Goal: Information Seeking & Learning: Learn about a topic

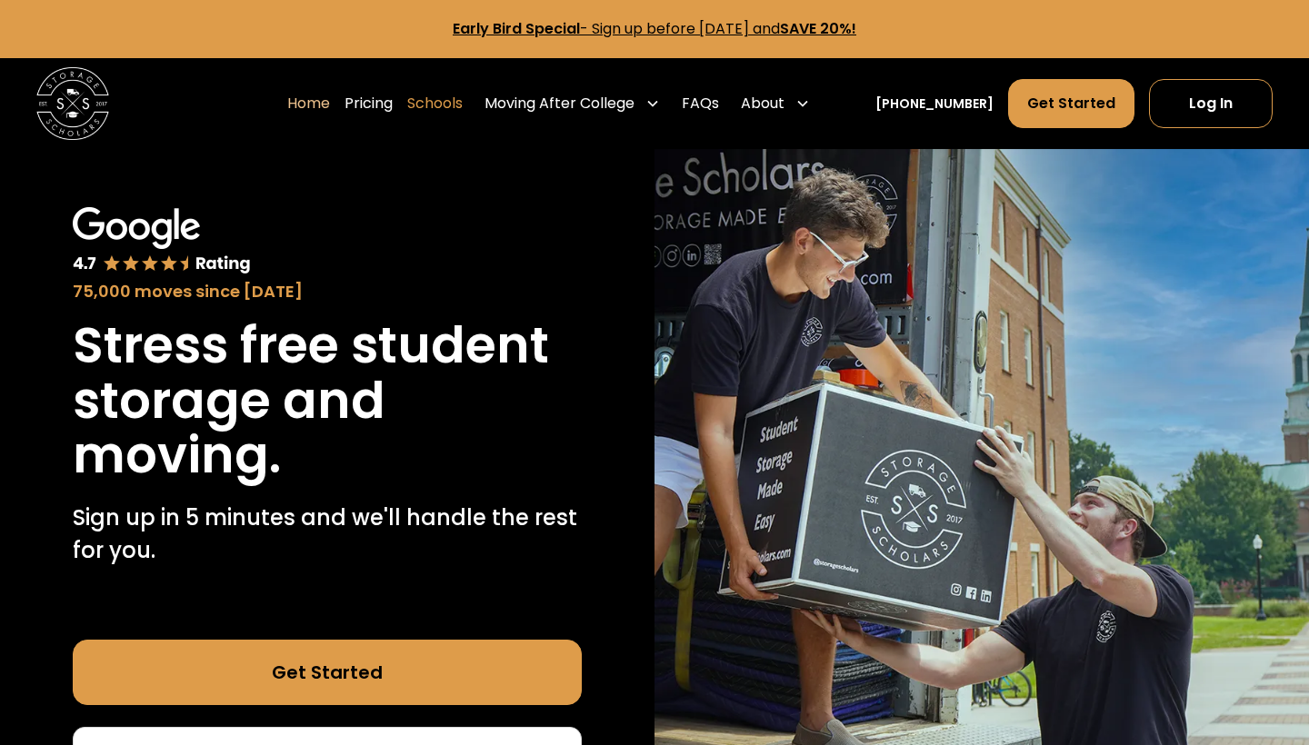
click at [450, 99] on link "Schools" at bounding box center [434, 103] width 55 height 51
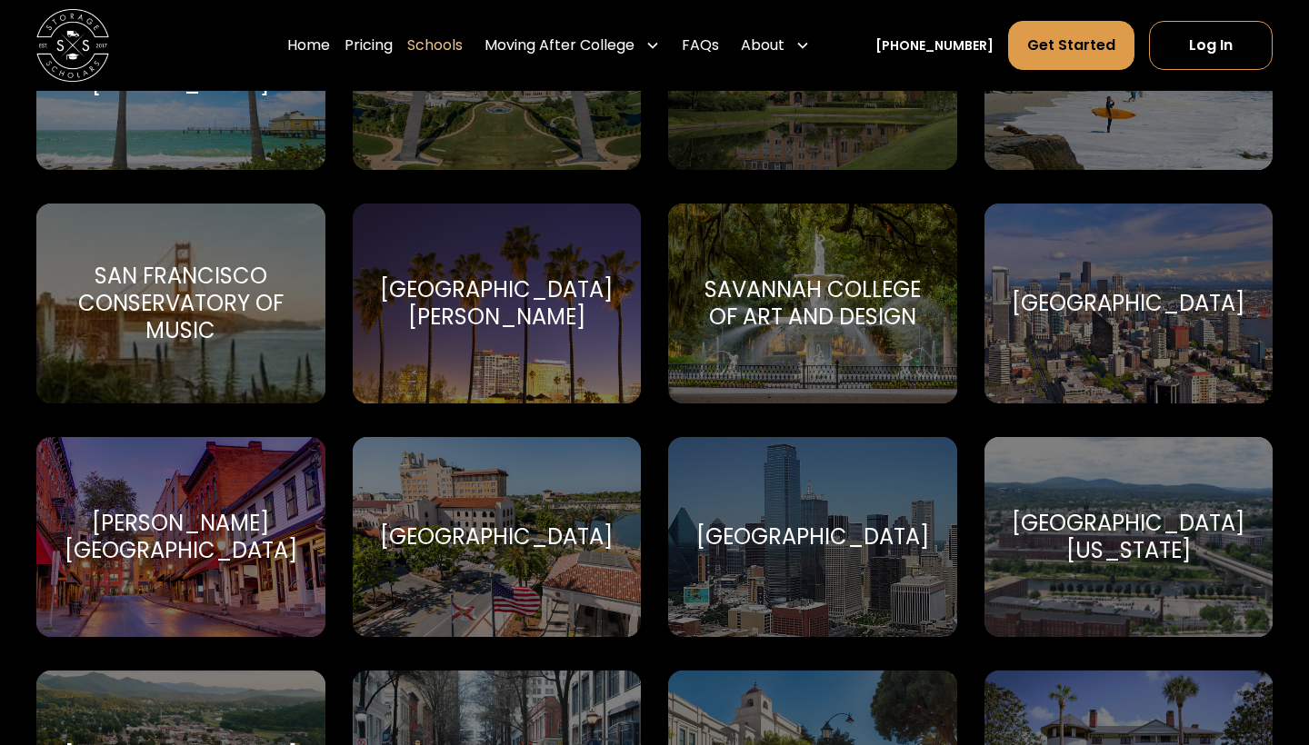
scroll to position [6558, 0]
click at [476, 573] on div "[GEOGRAPHIC_DATA]" at bounding box center [497, 536] width 289 height 200
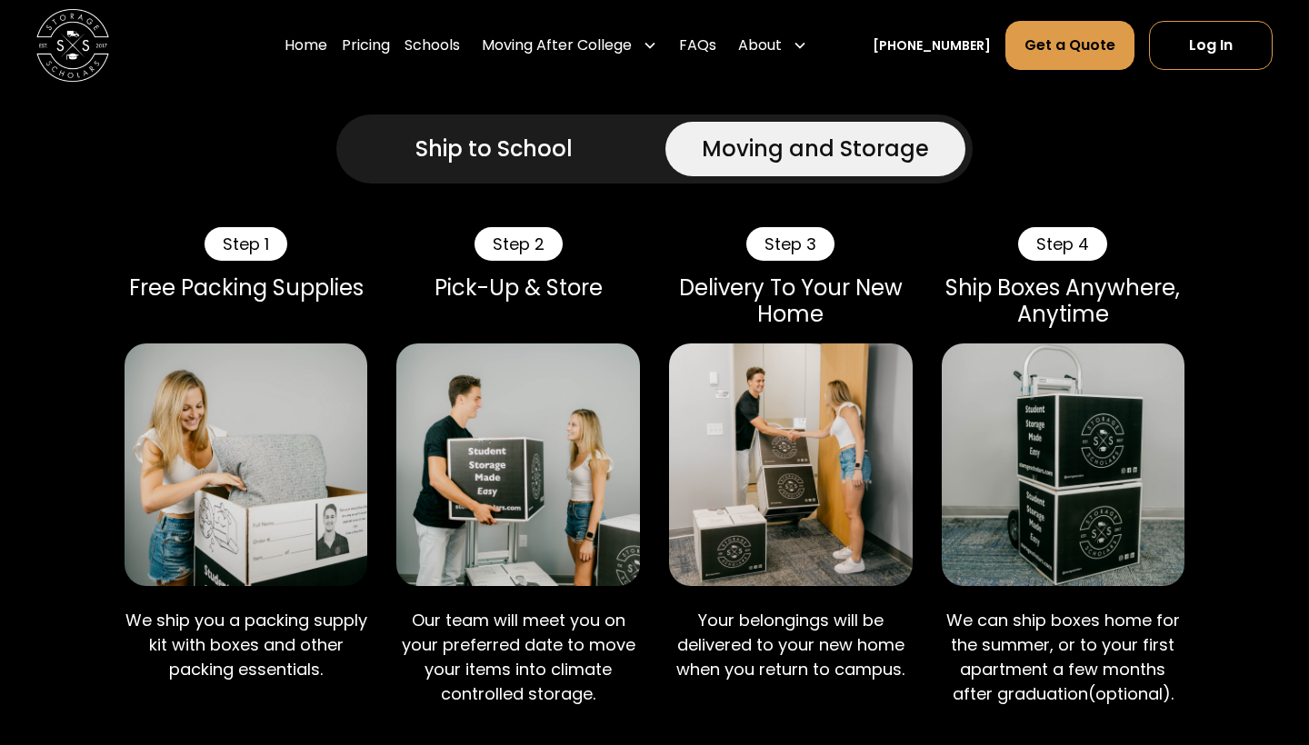
scroll to position [1343, 0]
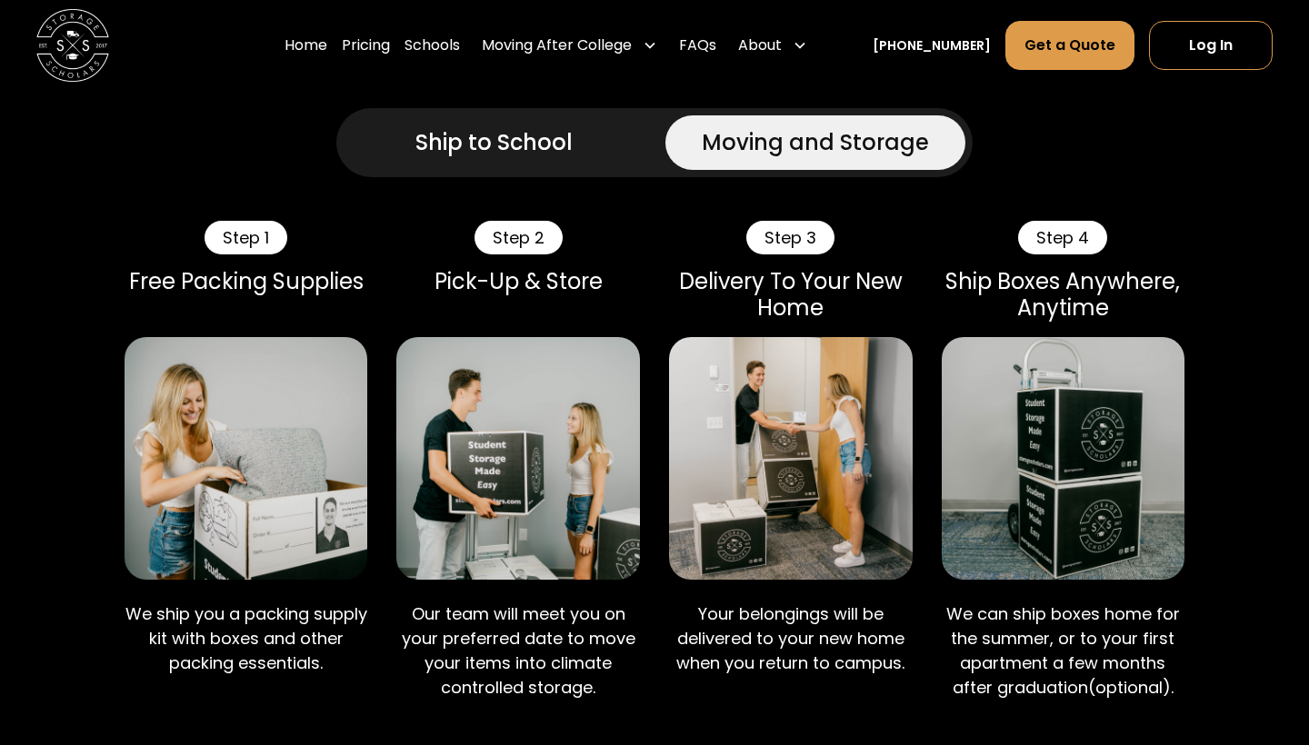
click at [544, 159] on div "Ship to School" at bounding box center [493, 142] width 157 height 33
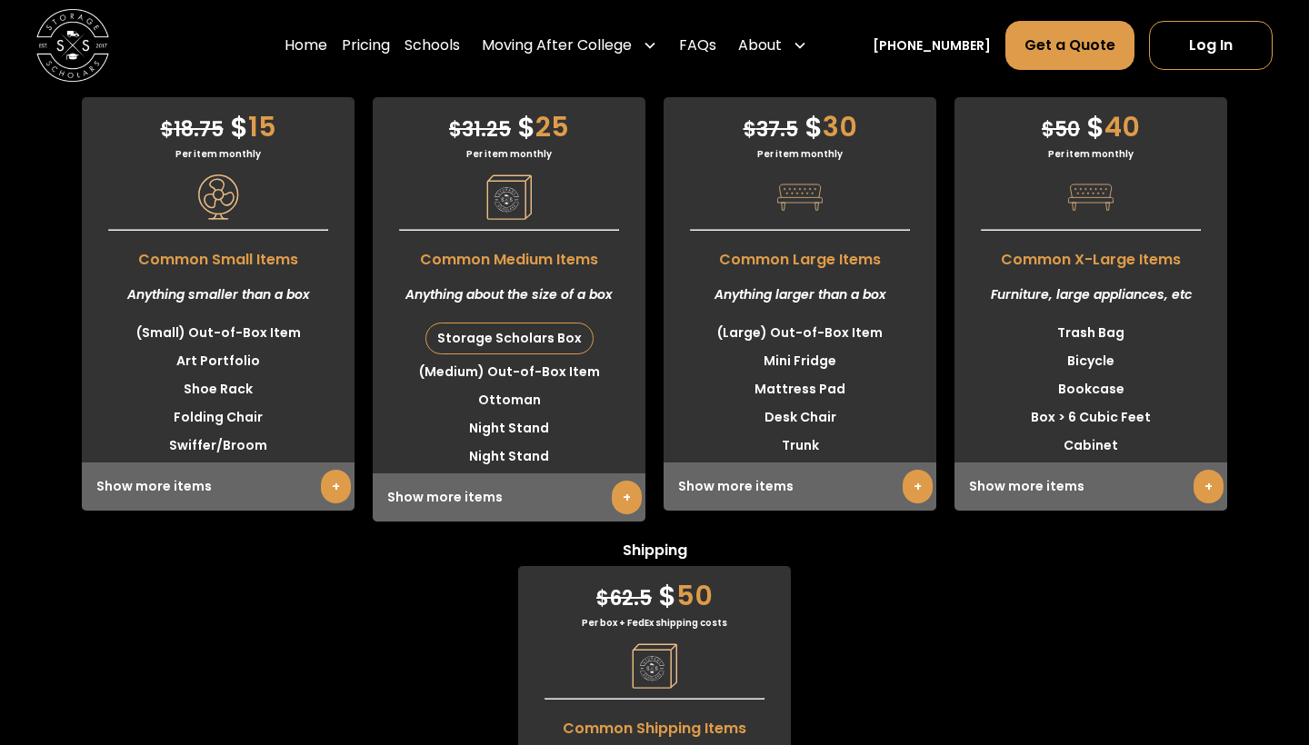
scroll to position [4844, 0]
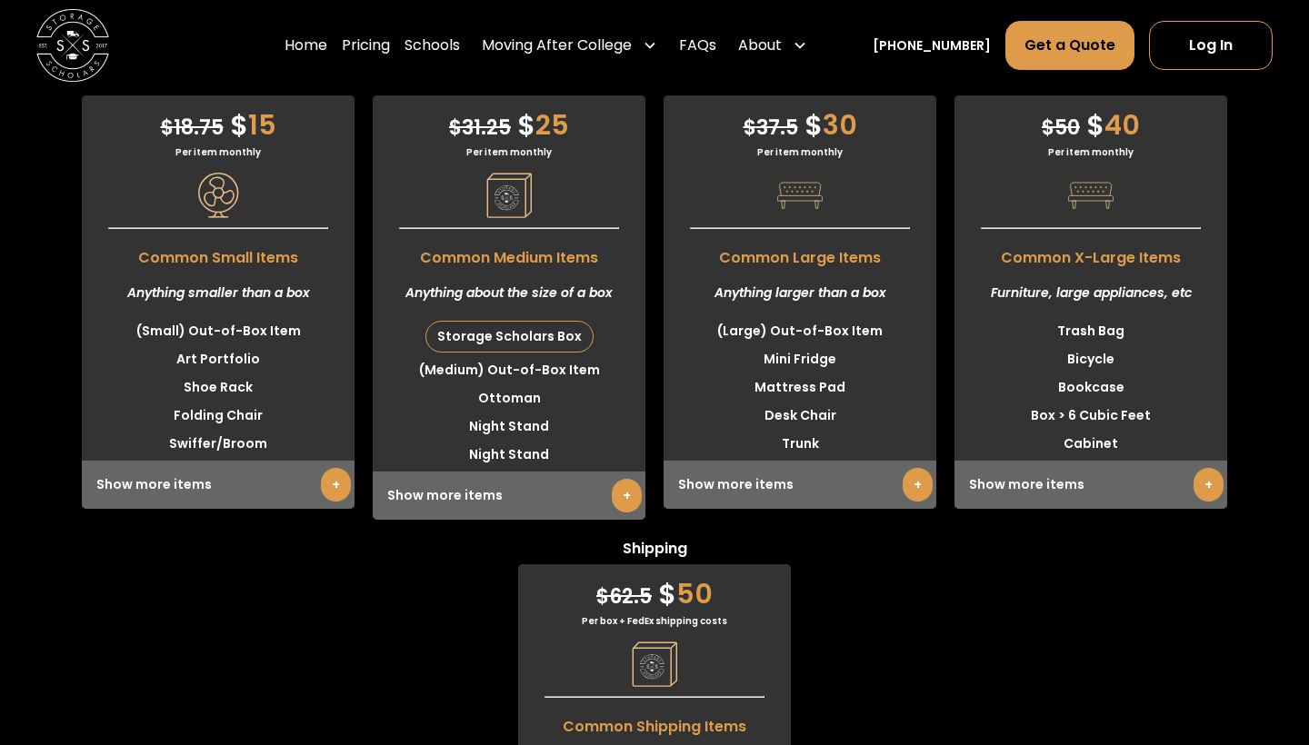
click at [914, 502] on link "+" at bounding box center [918, 485] width 30 height 34
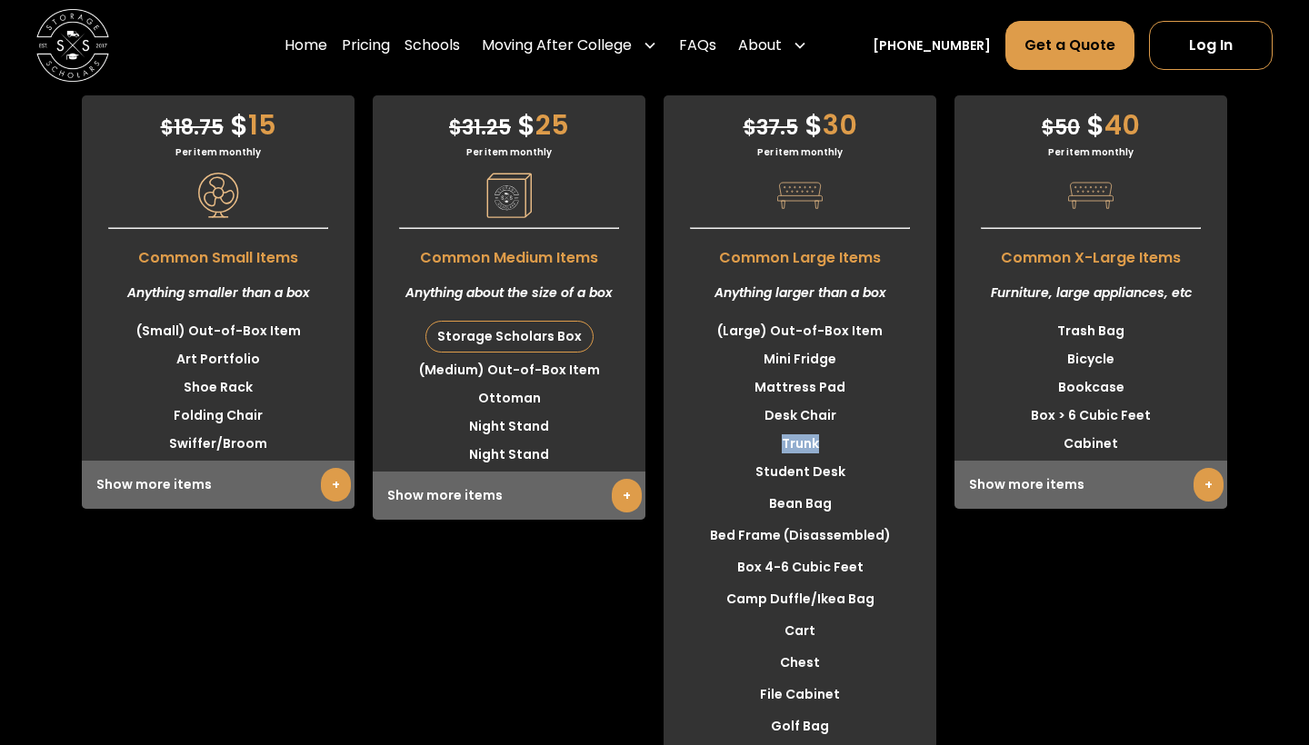
drag, startPoint x: 774, startPoint y: 493, endPoint x: 890, endPoint y: 492, distance: 115.4
click at [890, 458] on li "Trunk" at bounding box center [800, 444] width 273 height 28
click at [514, 352] on div "Storage Scholars Box" at bounding box center [509, 337] width 166 height 30
click at [620, 513] on link "+" at bounding box center [627, 496] width 30 height 34
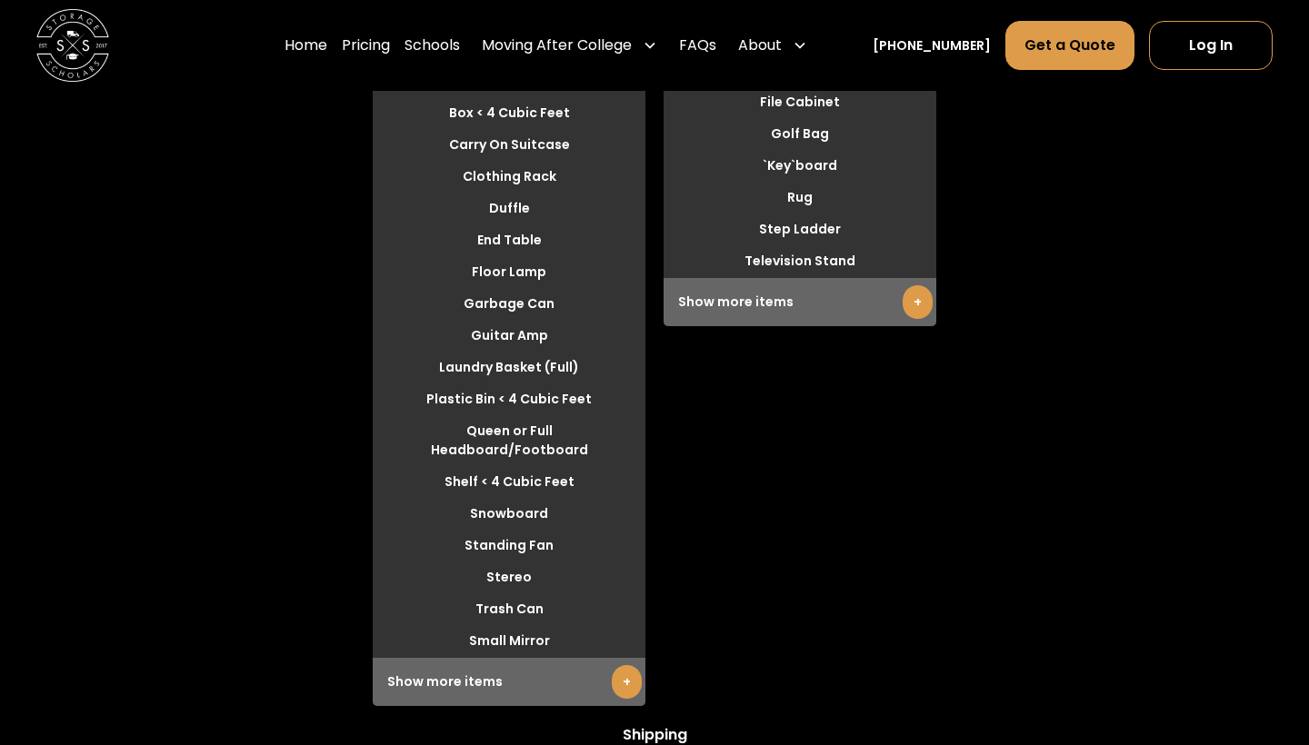
scroll to position [5447, 0]
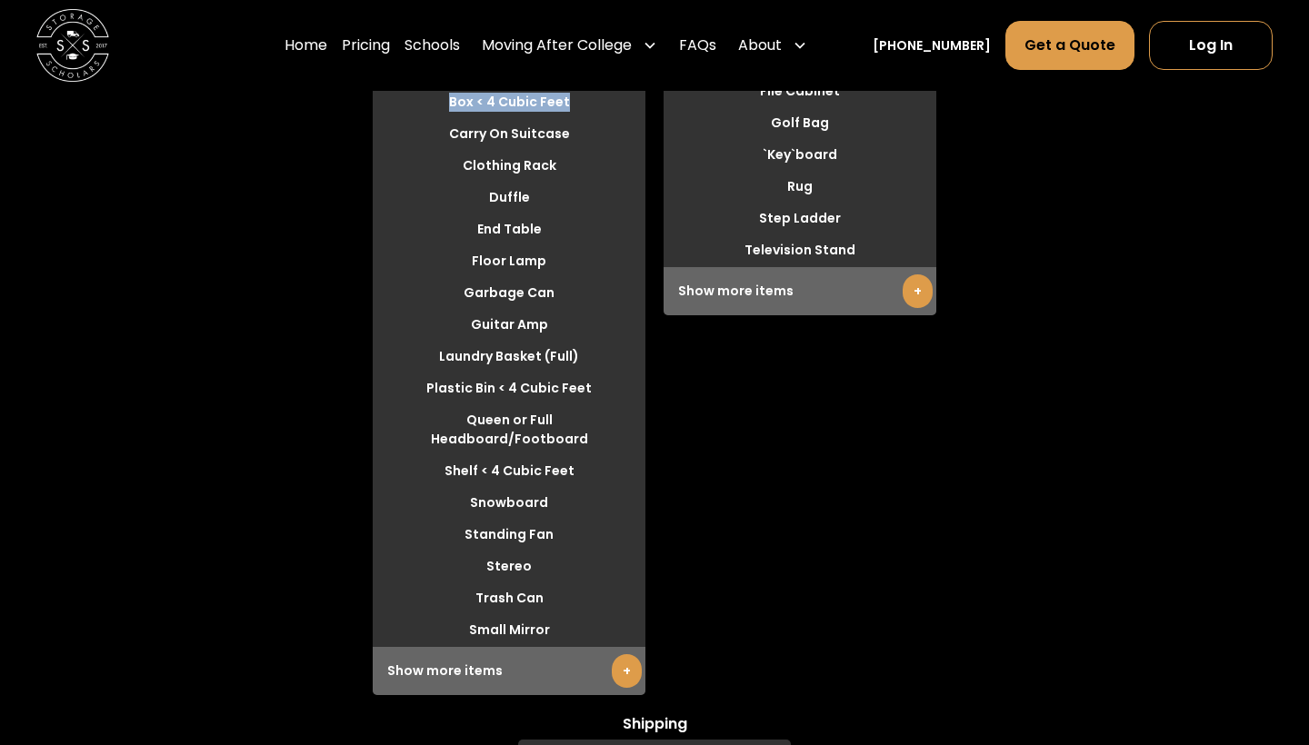
drag, startPoint x: 425, startPoint y: 152, endPoint x: 566, endPoint y: 155, distance: 140.9
click at [566, 116] on li "Box < 4 Cubic Feet" at bounding box center [509, 102] width 273 height 28
click at [624, 688] on link "+" at bounding box center [627, 671] width 30 height 34
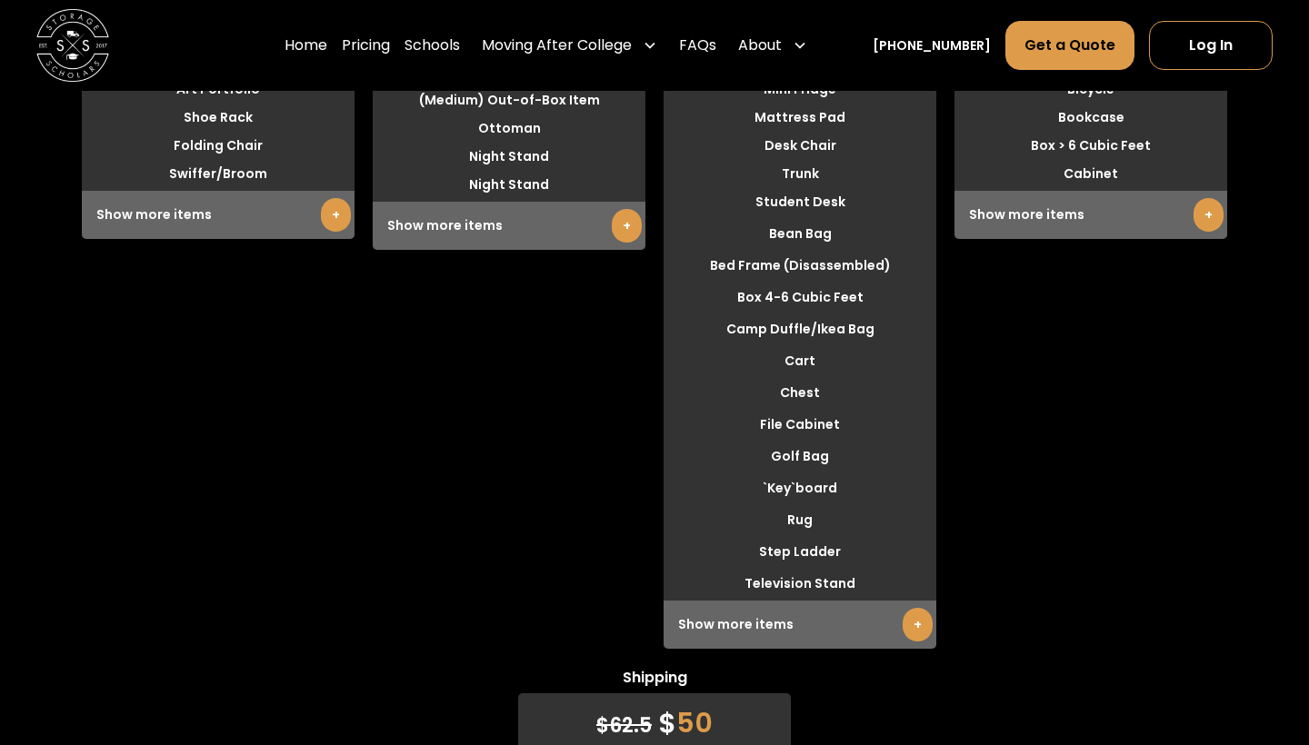
scroll to position [5107, 0]
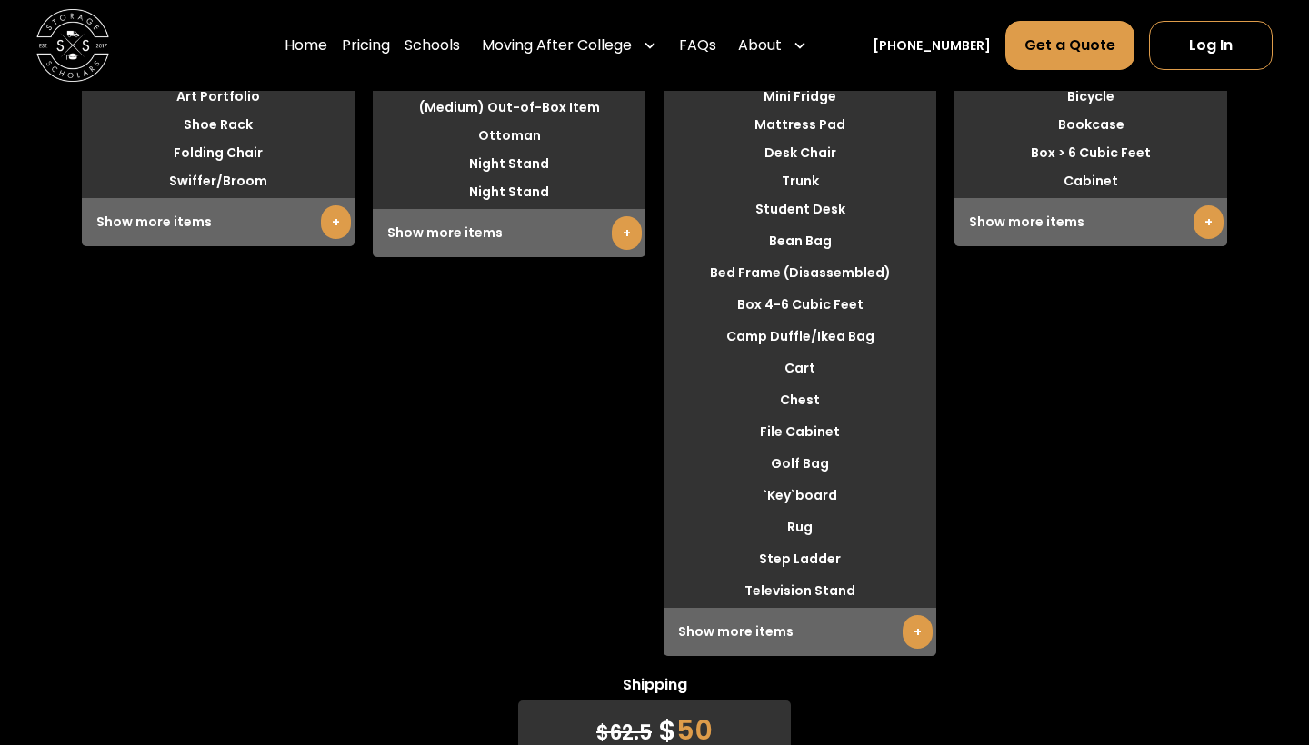
click at [911, 649] on link "+" at bounding box center [918, 632] width 30 height 34
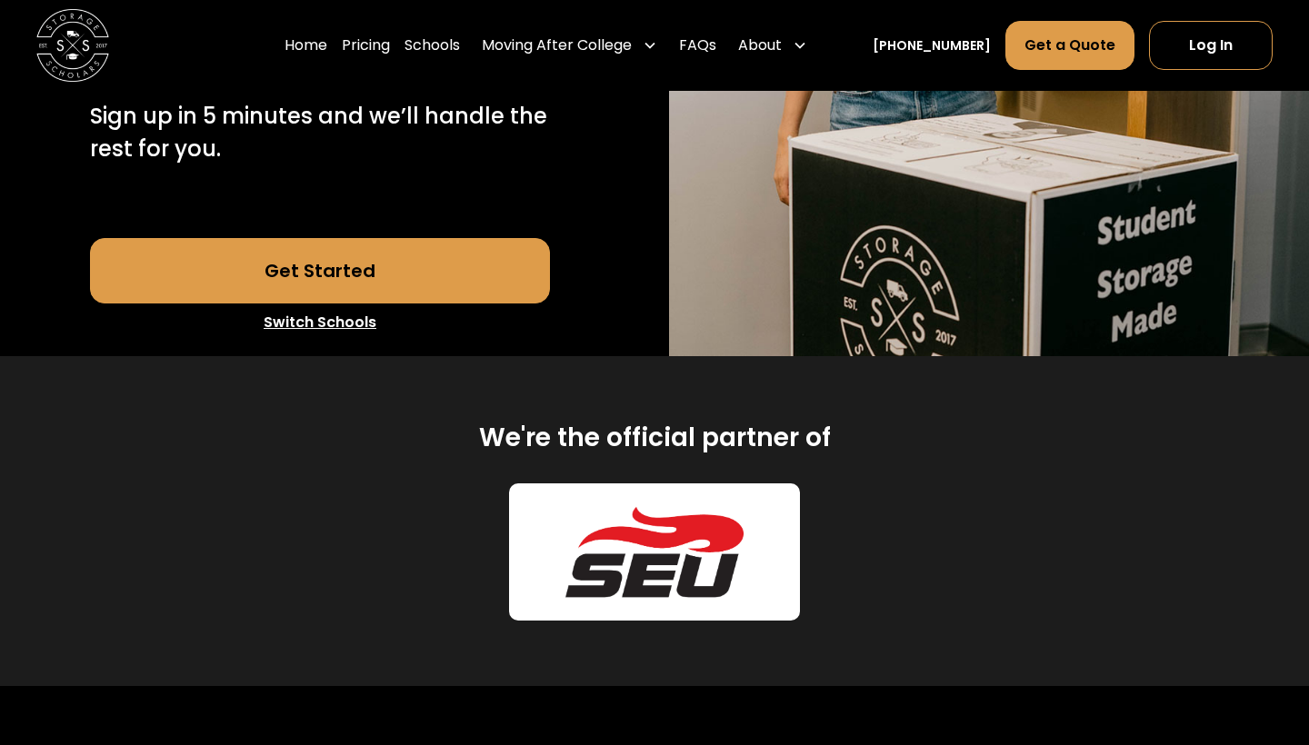
scroll to position [429, 0]
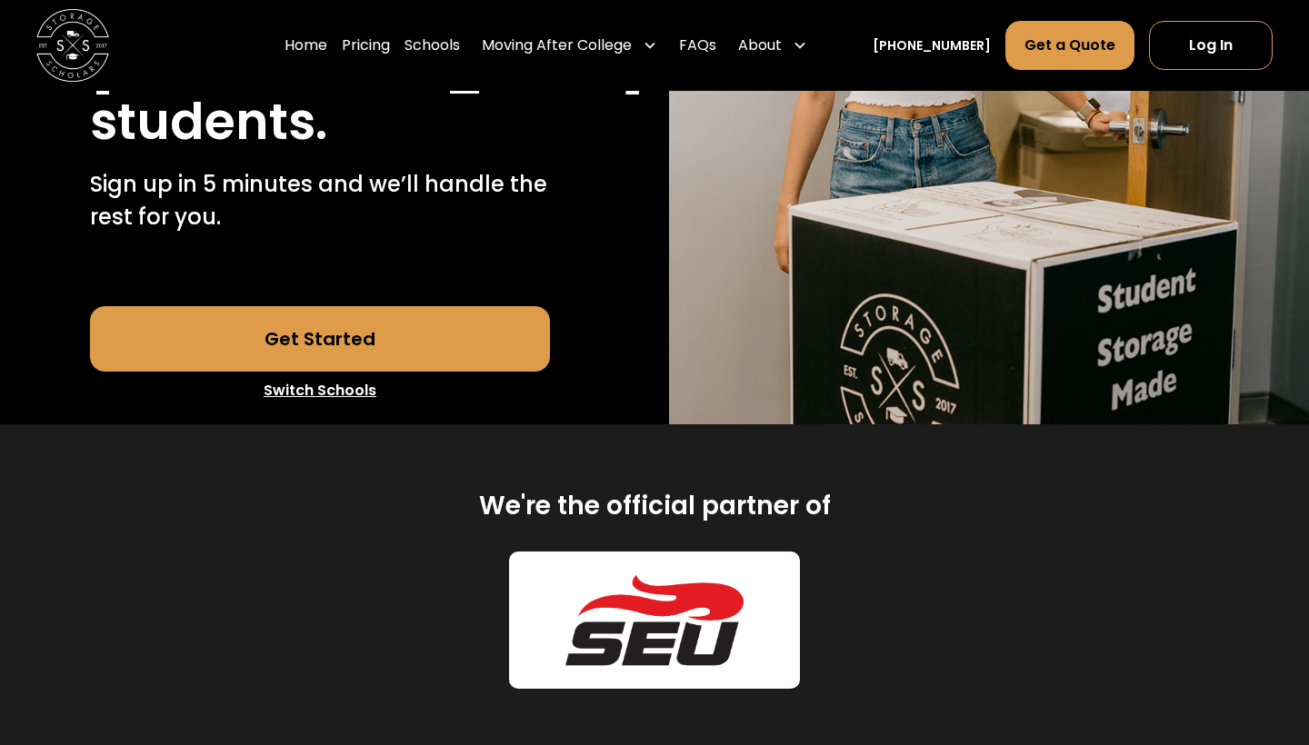
click at [395, 15] on div "Home Pricing Schools Moving After College Commercial Moving Post Grad Moving Ge…" at bounding box center [654, 45] width 1236 height 91
click at [390, 49] on link "Pricing" at bounding box center [366, 45] width 48 height 51
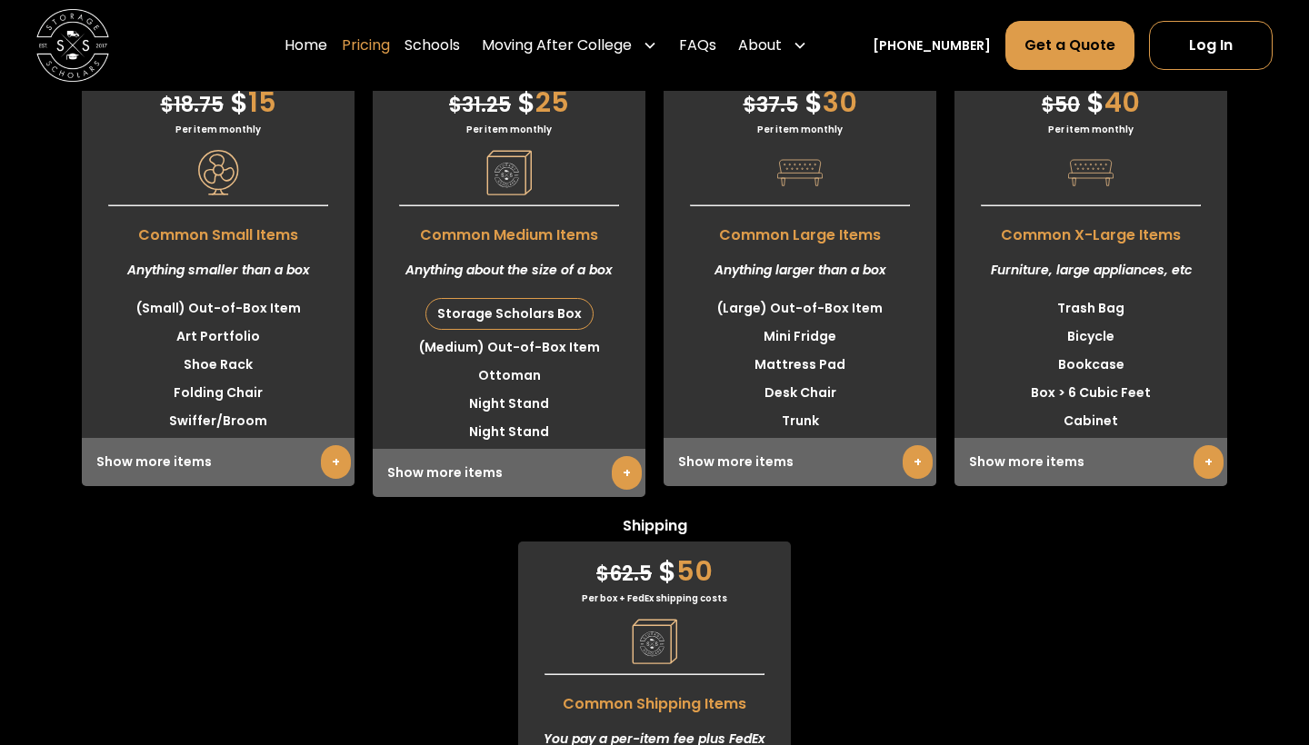
scroll to position [4874, 0]
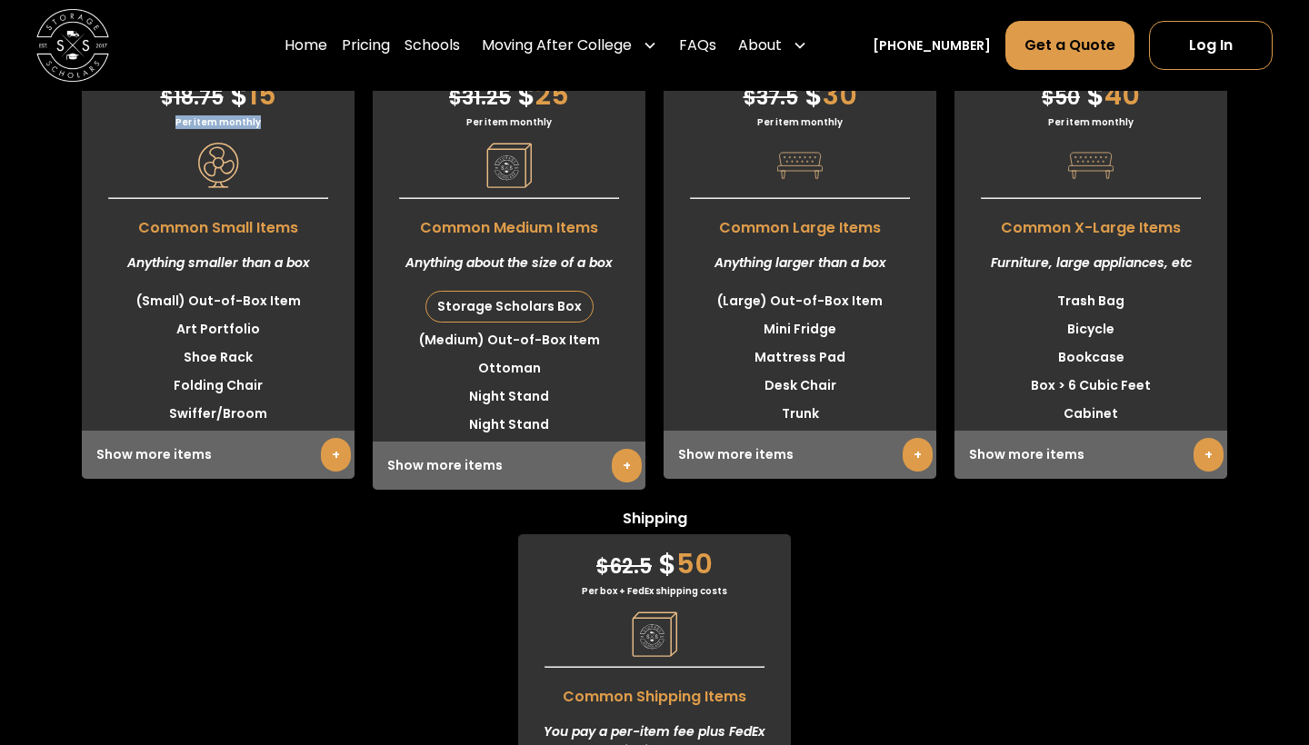
drag, startPoint x: 168, startPoint y: 165, endPoint x: 288, endPoint y: 165, distance: 120.0
click at [288, 129] on div "Per item monthly" at bounding box center [218, 122] width 273 height 14
click at [323, 47] on link "Home" at bounding box center [306, 45] width 43 height 51
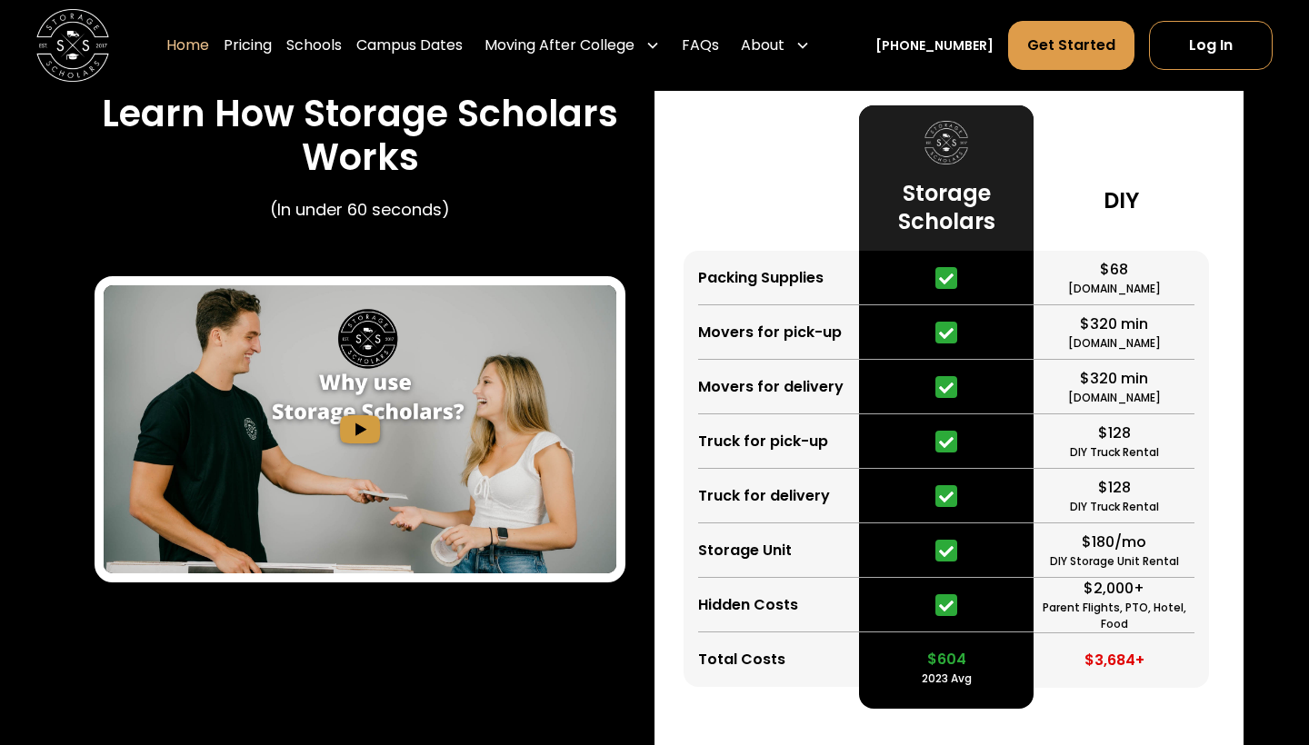
scroll to position [3326, 0]
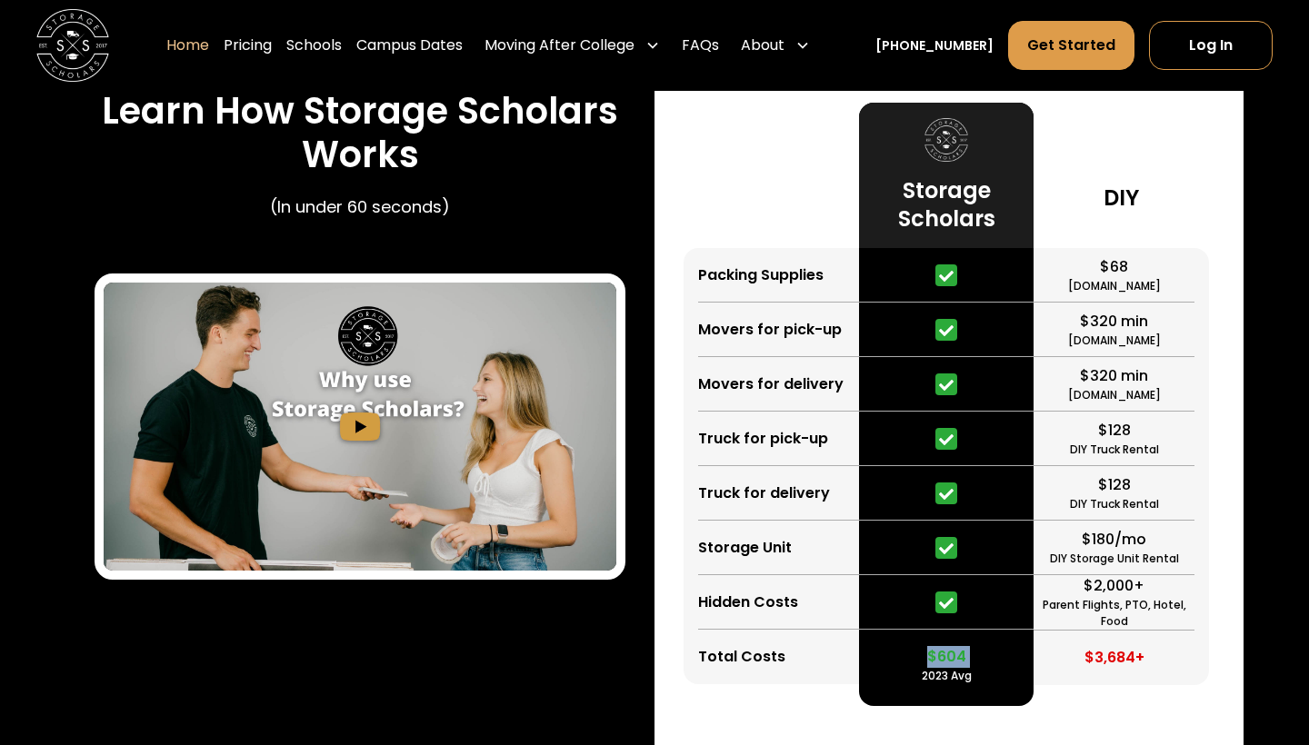
drag, startPoint x: 915, startPoint y: 682, endPoint x: 983, endPoint y: 685, distance: 68.3
click at [983, 684] on div "$604 2023 Avg" at bounding box center [946, 657] width 175 height 55
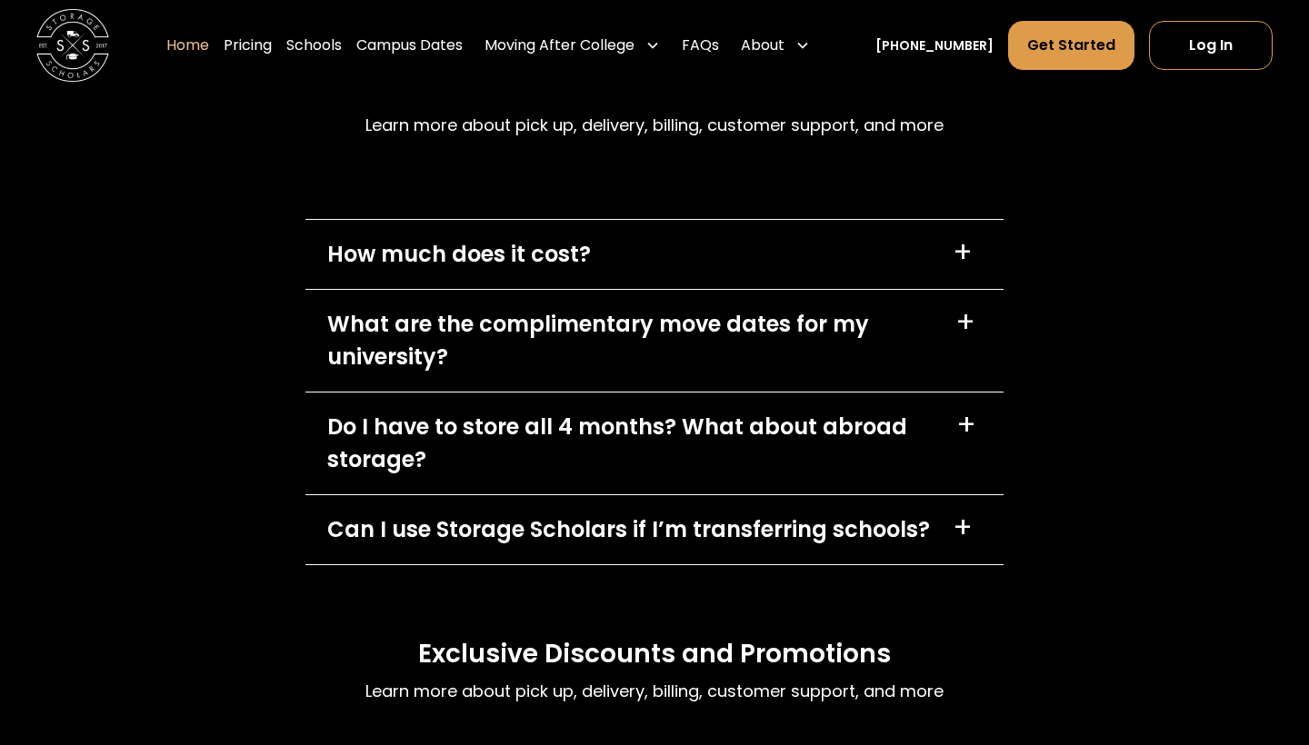
scroll to position [5091, 0]
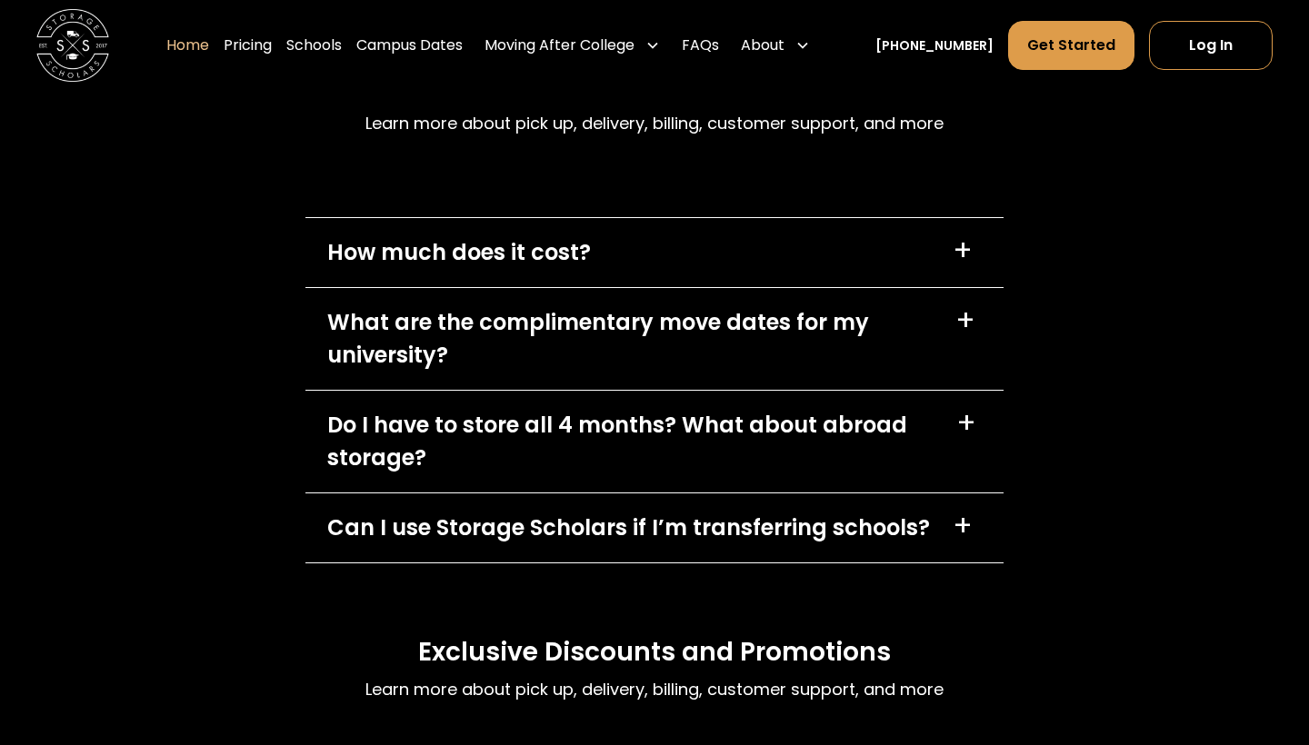
click at [802, 281] on div "How much does it cost? +" at bounding box center [654, 252] width 698 height 69
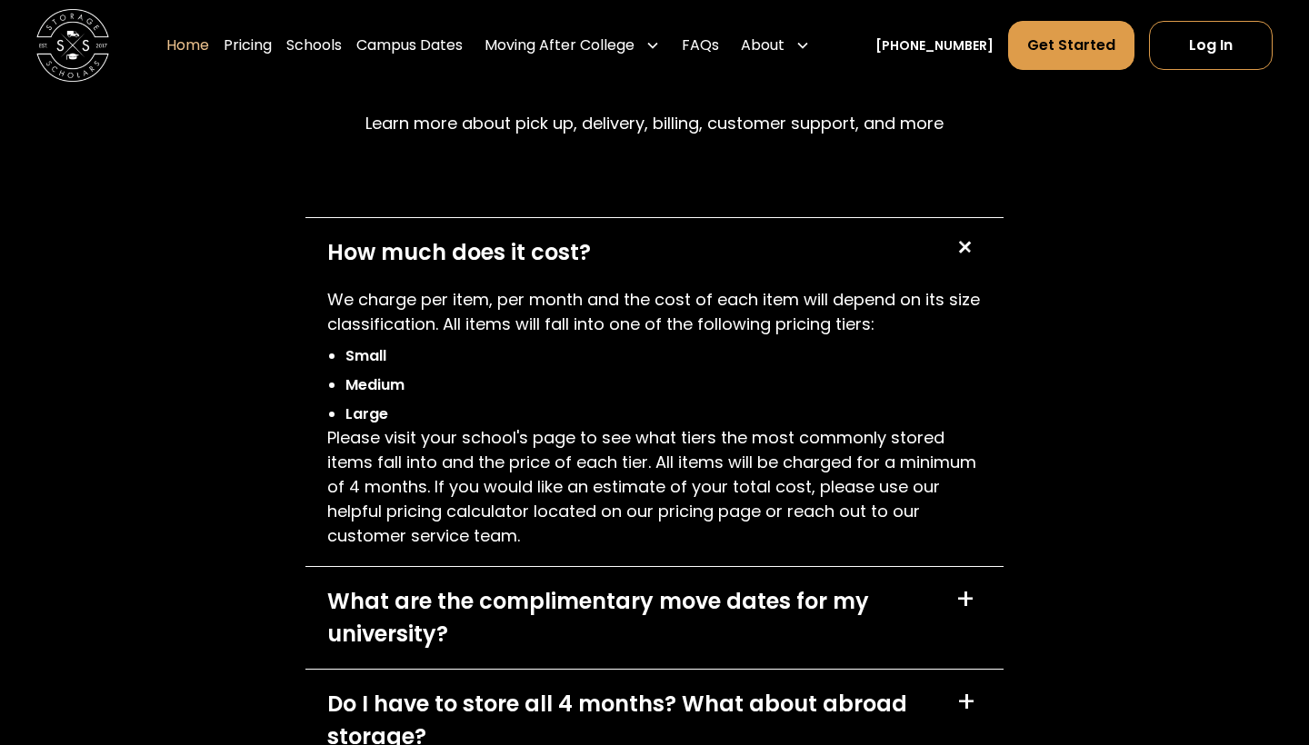
click at [614, 256] on div "How much does it cost? +" at bounding box center [654, 252] width 698 height 69
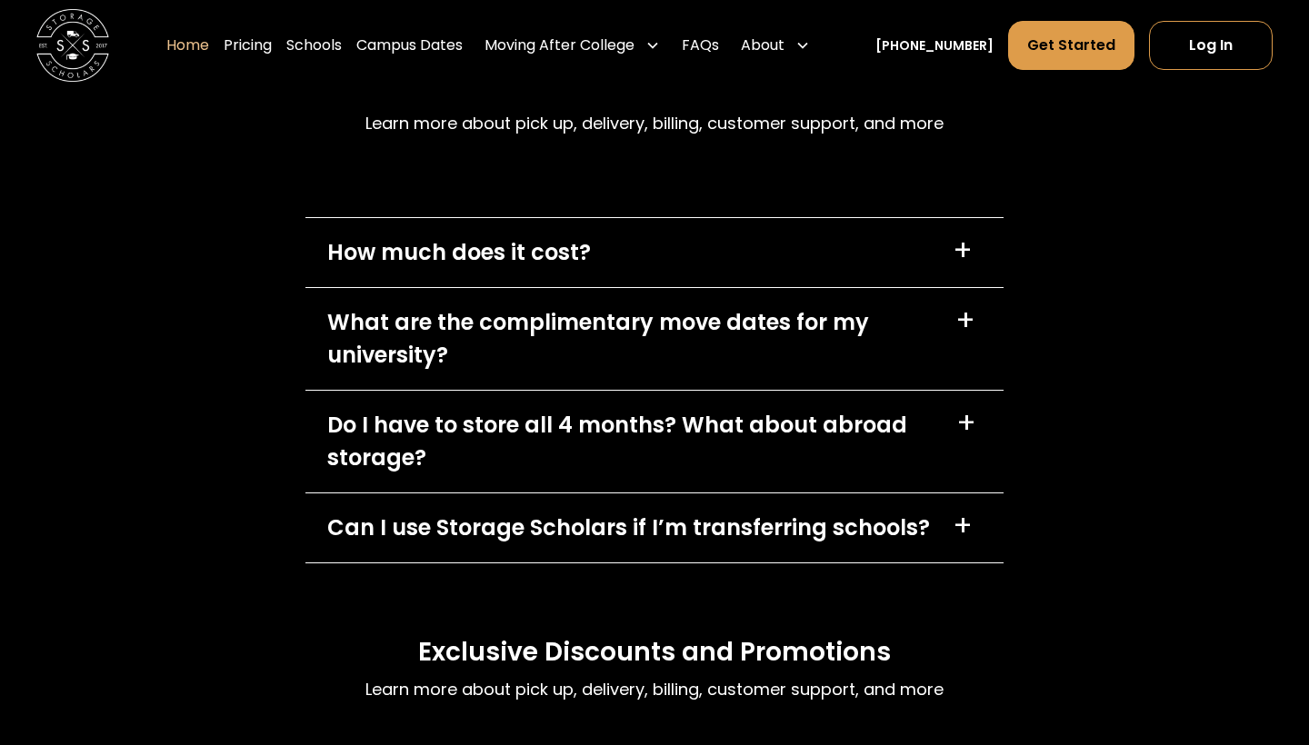
click at [635, 372] on div "What are the complimentary move dates for my university?" at bounding box center [630, 338] width 606 height 65
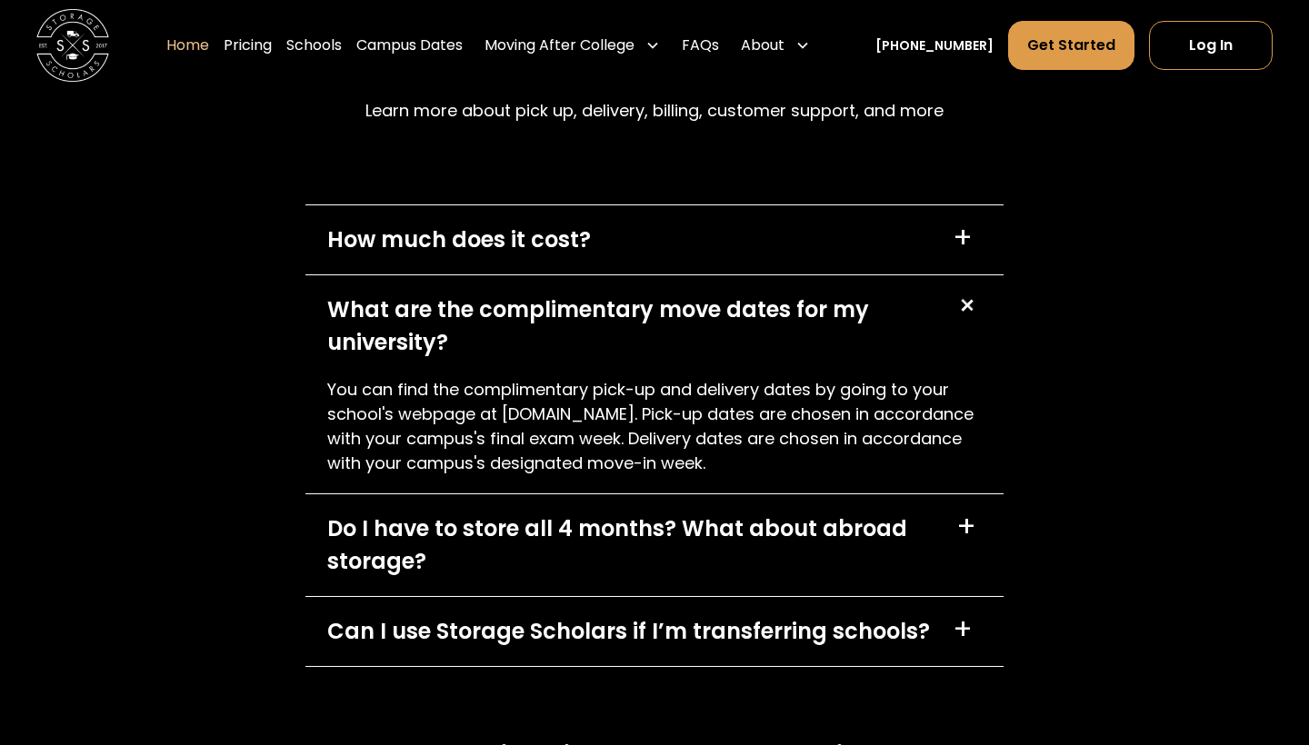
scroll to position [5105, 1]
click at [629, 358] on div "What are the complimentary move dates for my university?" at bounding box center [630, 325] width 606 height 65
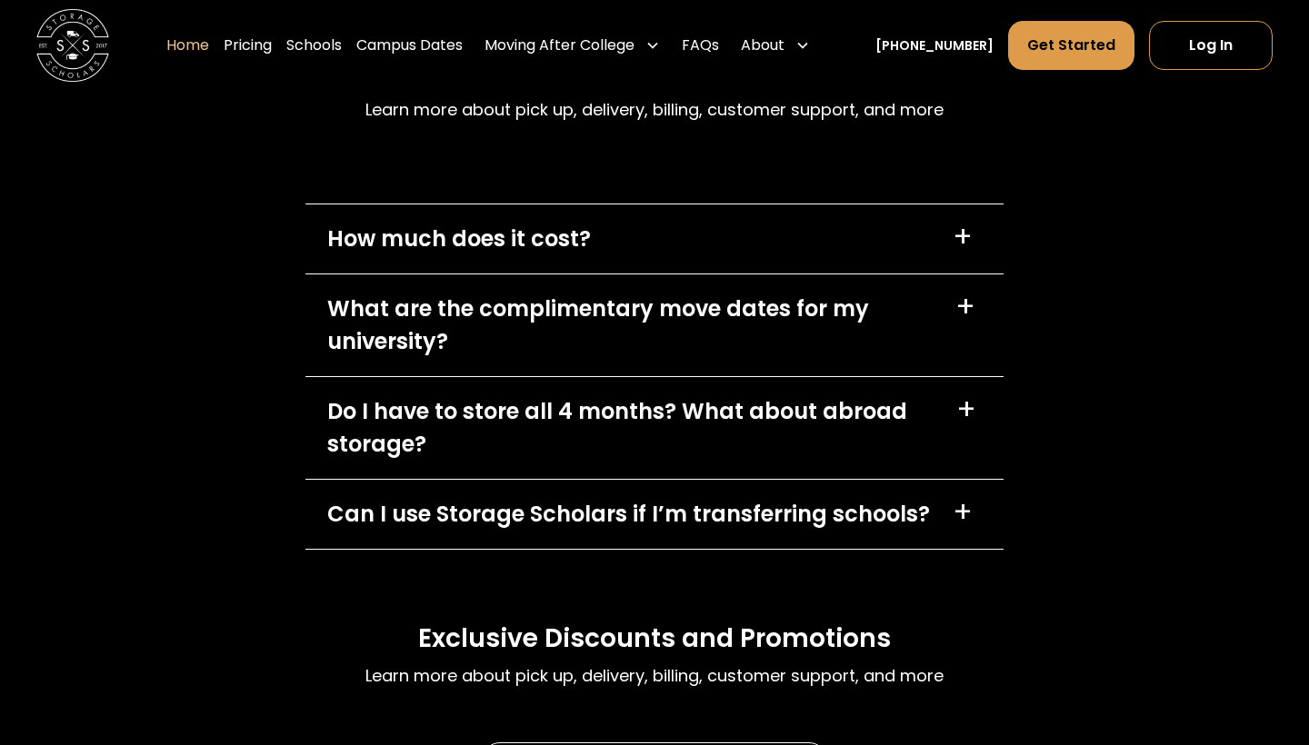
click at [634, 443] on div "Do I have to store all 4 months? What about abroad storage?" at bounding box center [630, 427] width 607 height 65
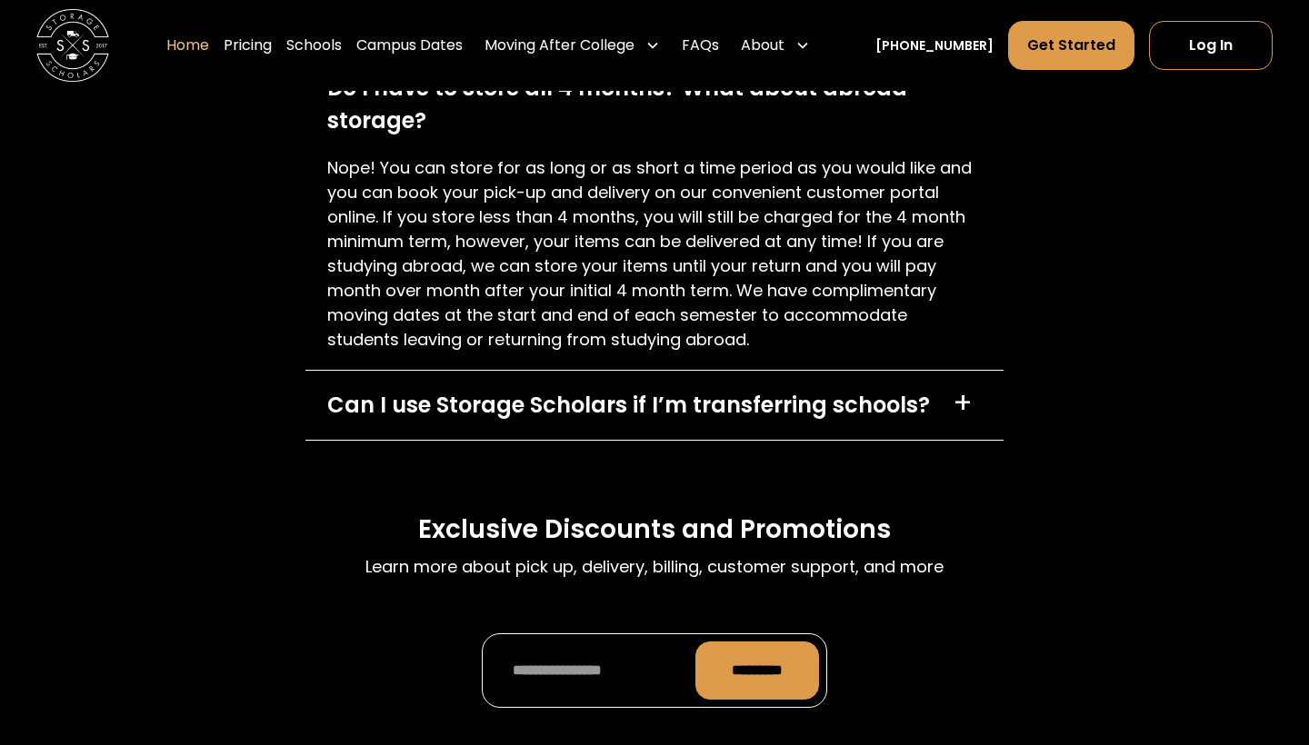
scroll to position [5435, 0]
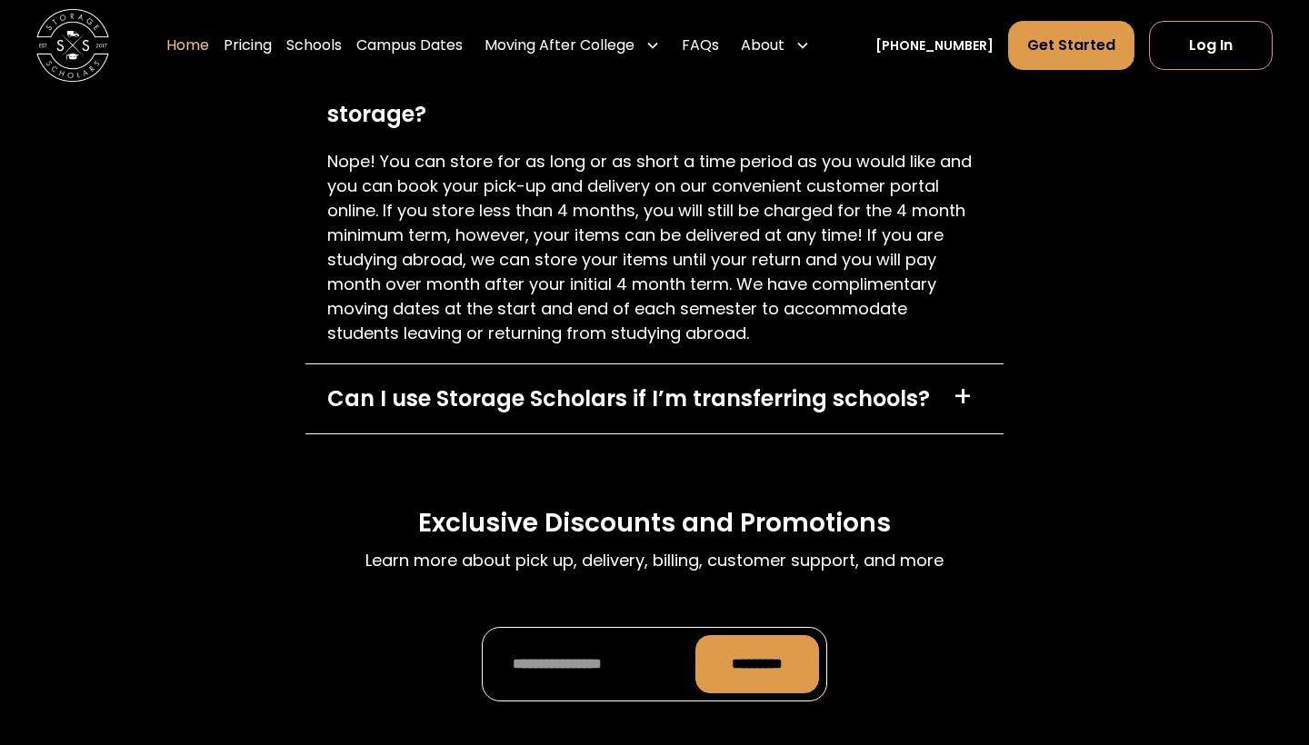
click at [703, 124] on div "Do I have to store all 4 months? What about abroad storage?" at bounding box center [630, 97] width 607 height 65
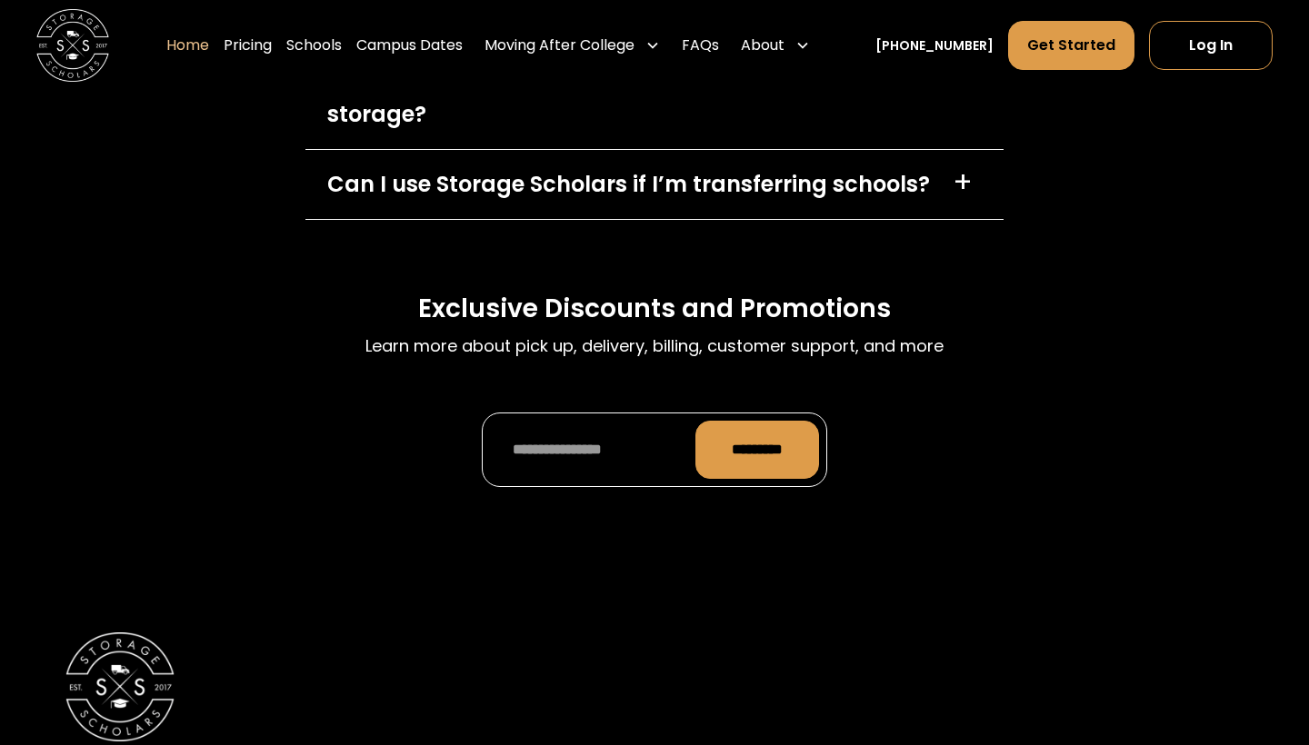
click at [695, 219] on div "Can I use Storage Scholars if I’m transferring schools? +" at bounding box center [654, 184] width 698 height 69
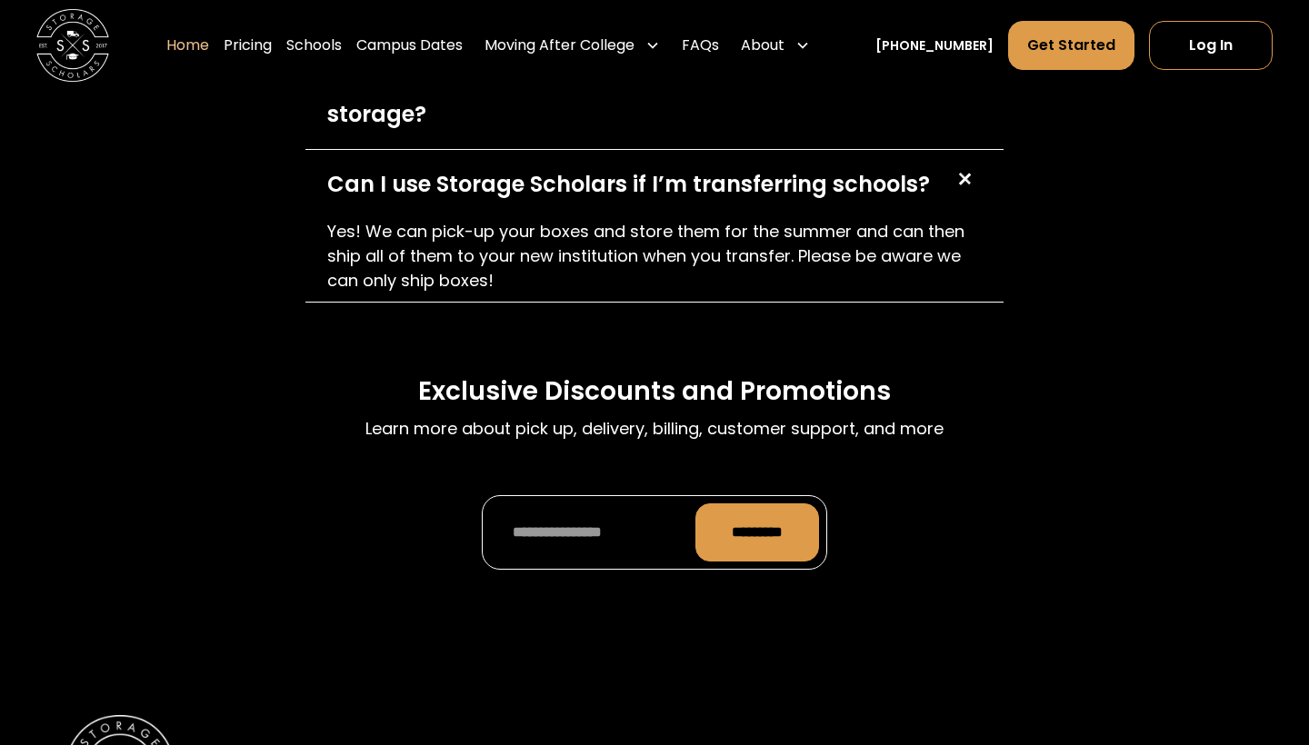
click at [777, 201] on div "Can I use Storage Scholars if I’m transferring schools?" at bounding box center [628, 184] width 603 height 33
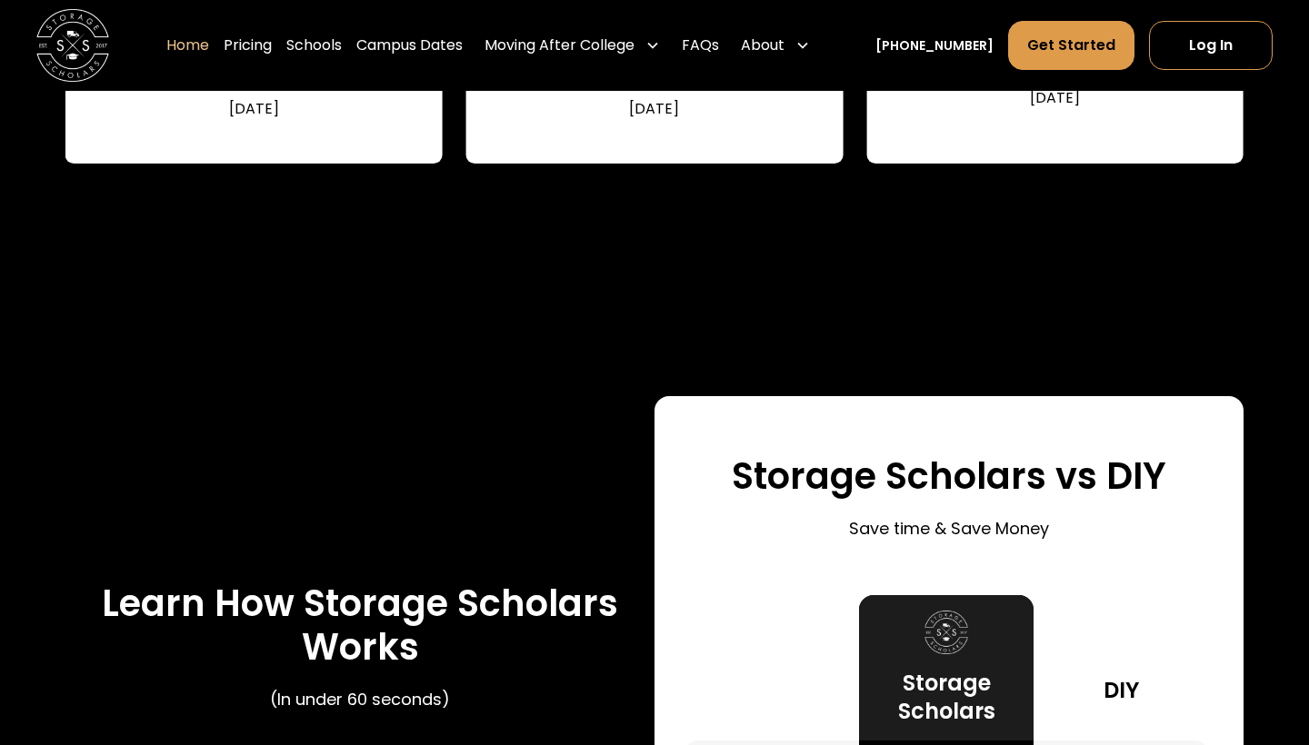
scroll to position [2817, 0]
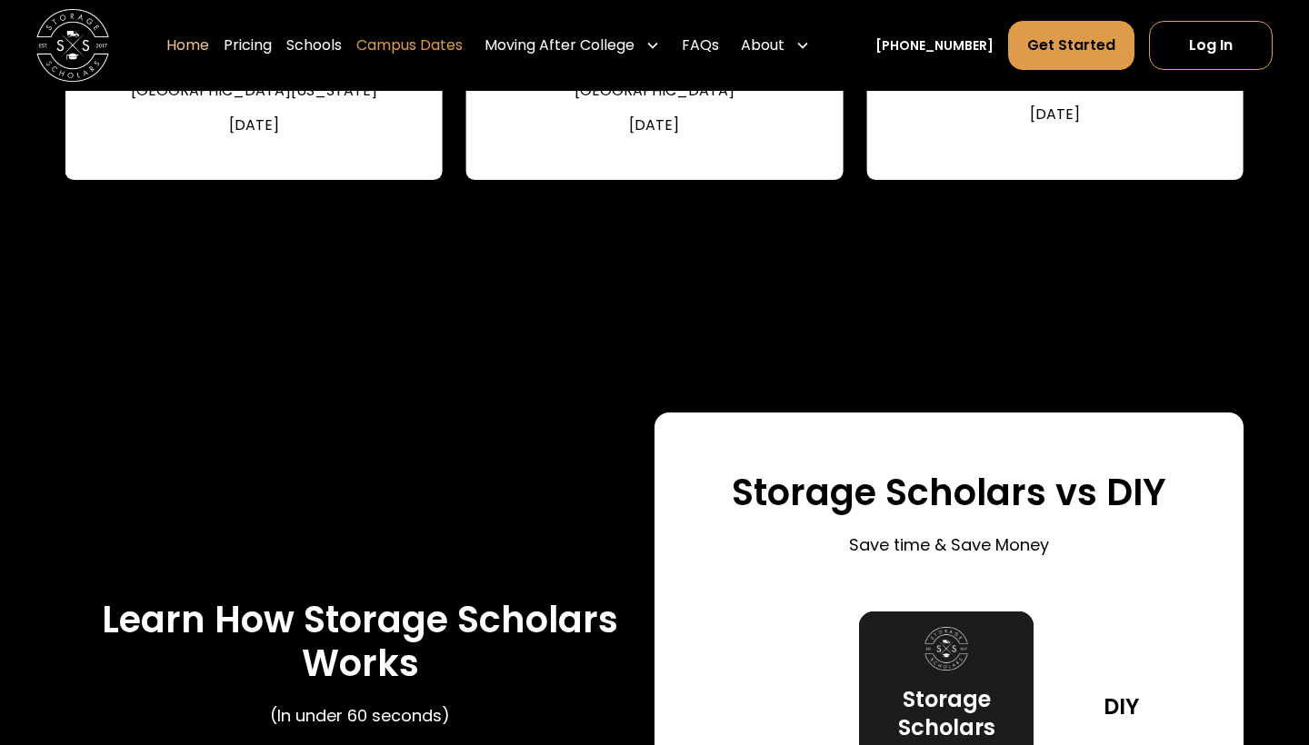
click at [439, 50] on link "Campus Dates" at bounding box center [409, 45] width 106 height 51
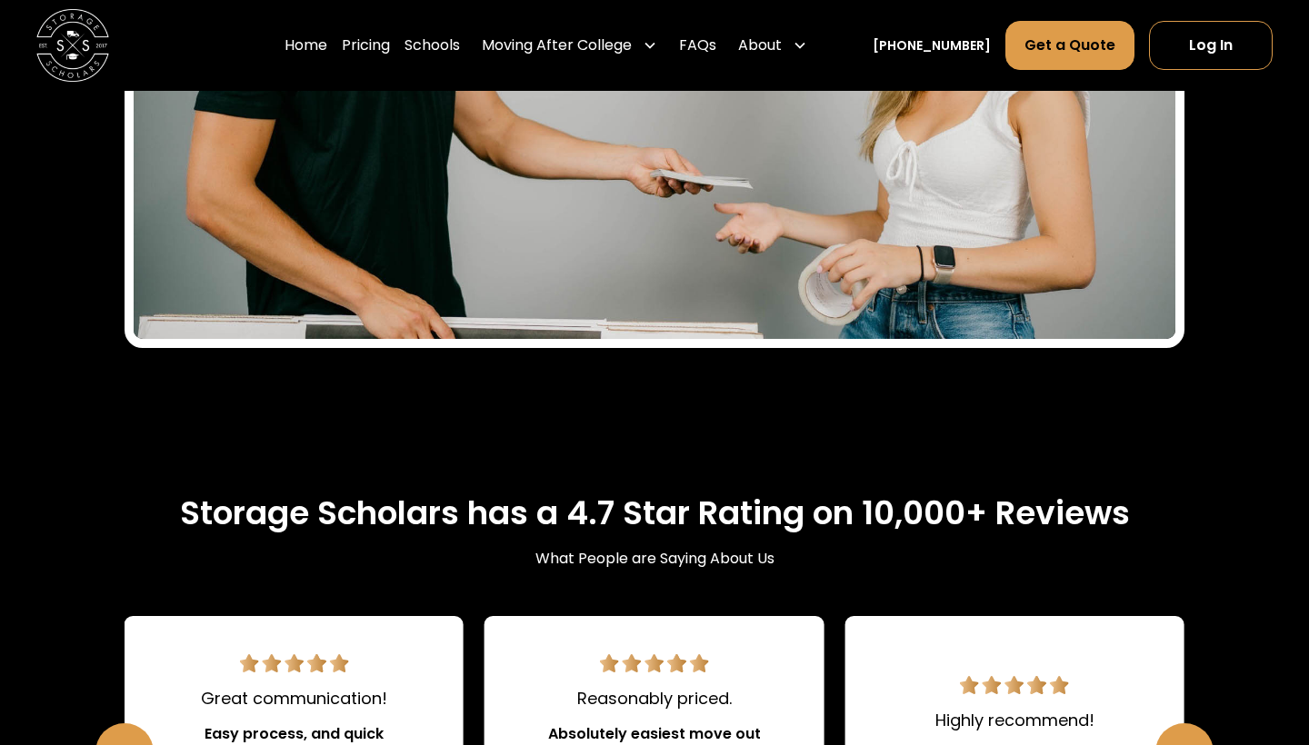
scroll to position [2060, 0]
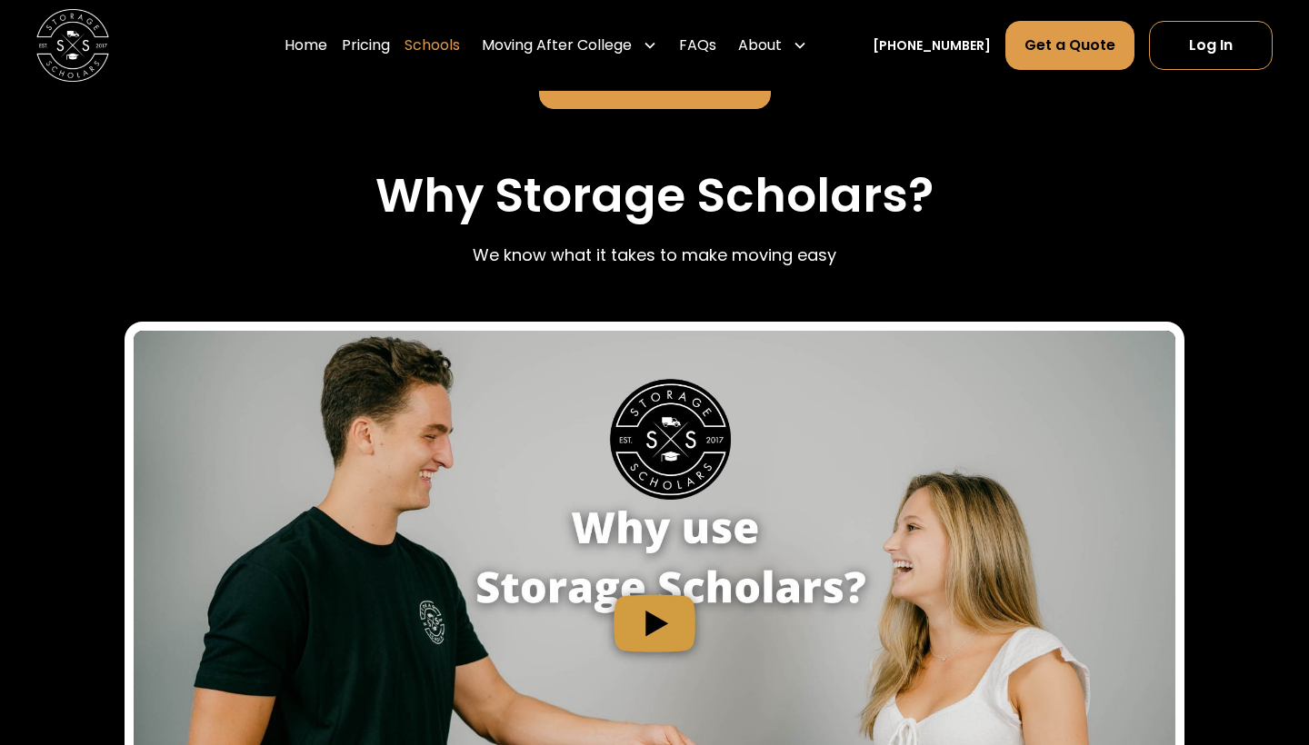
click at [460, 43] on link "Schools" at bounding box center [431, 45] width 55 height 51
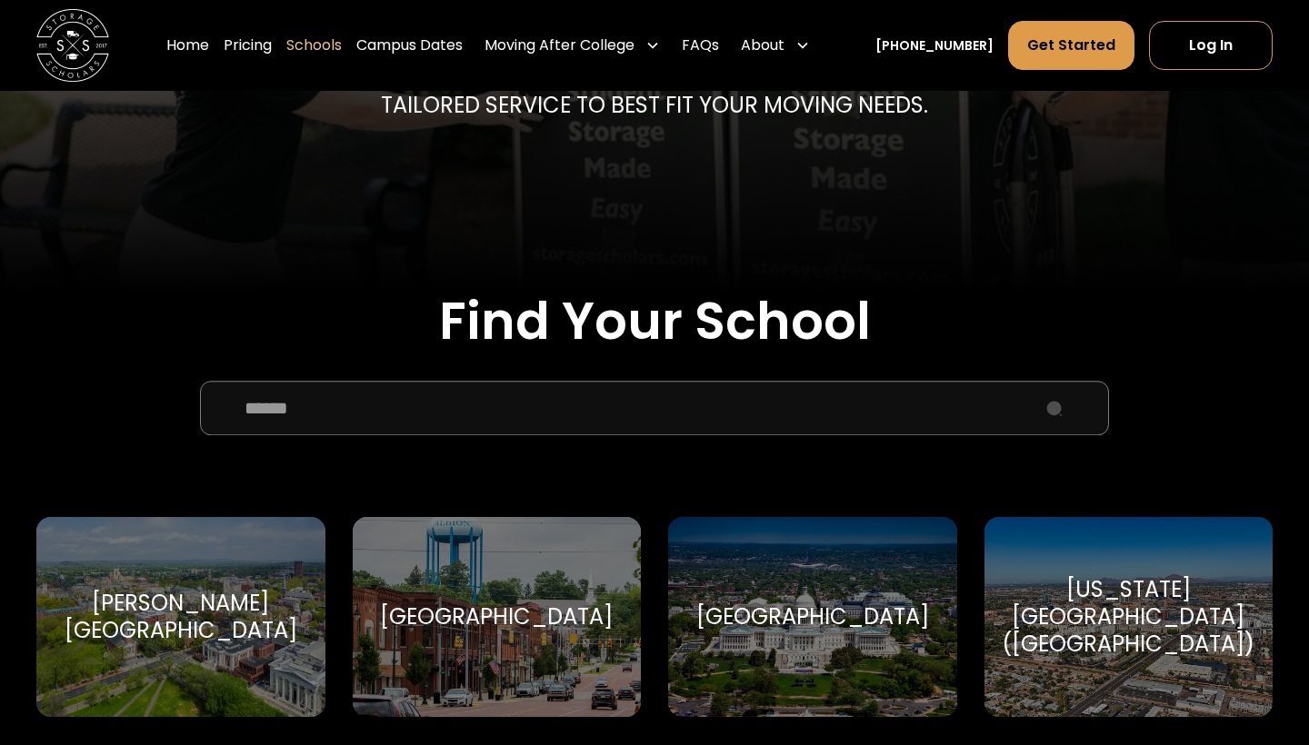
scroll to position [399, 0]
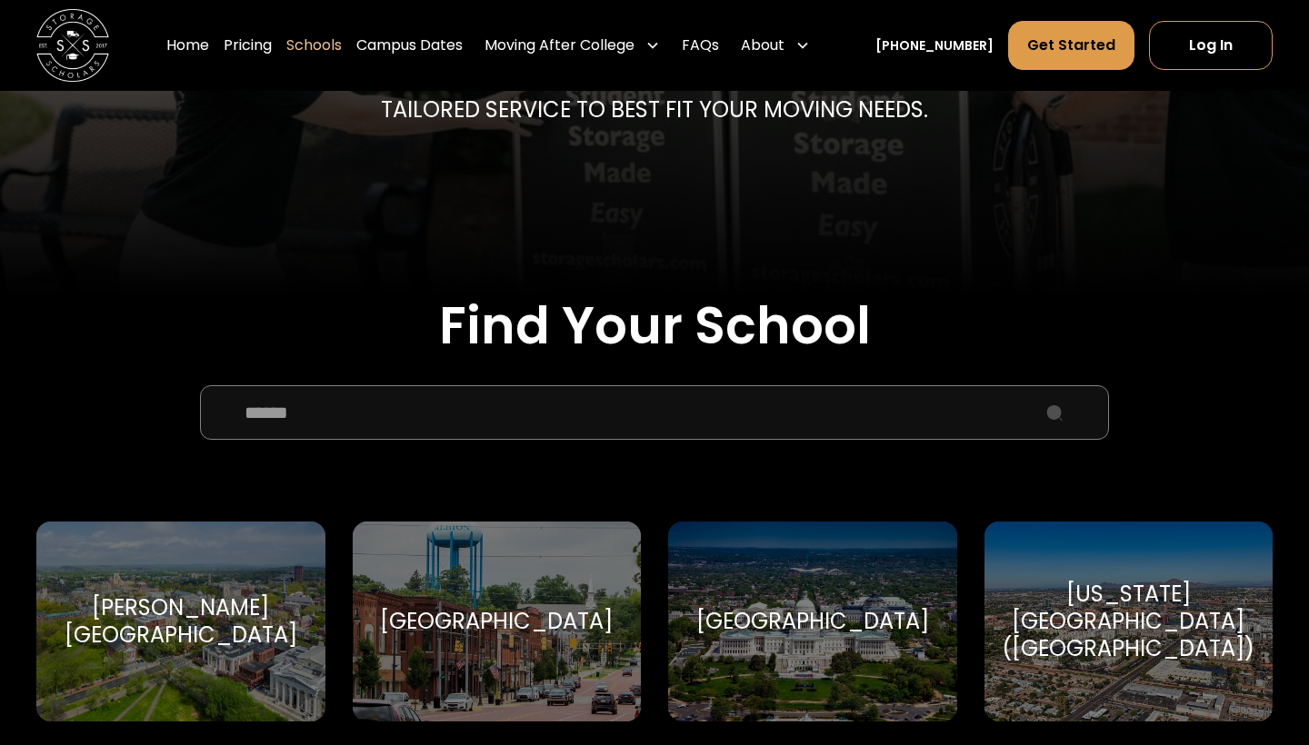
click at [629, 409] on input "School Select Form" at bounding box center [654, 412] width 909 height 55
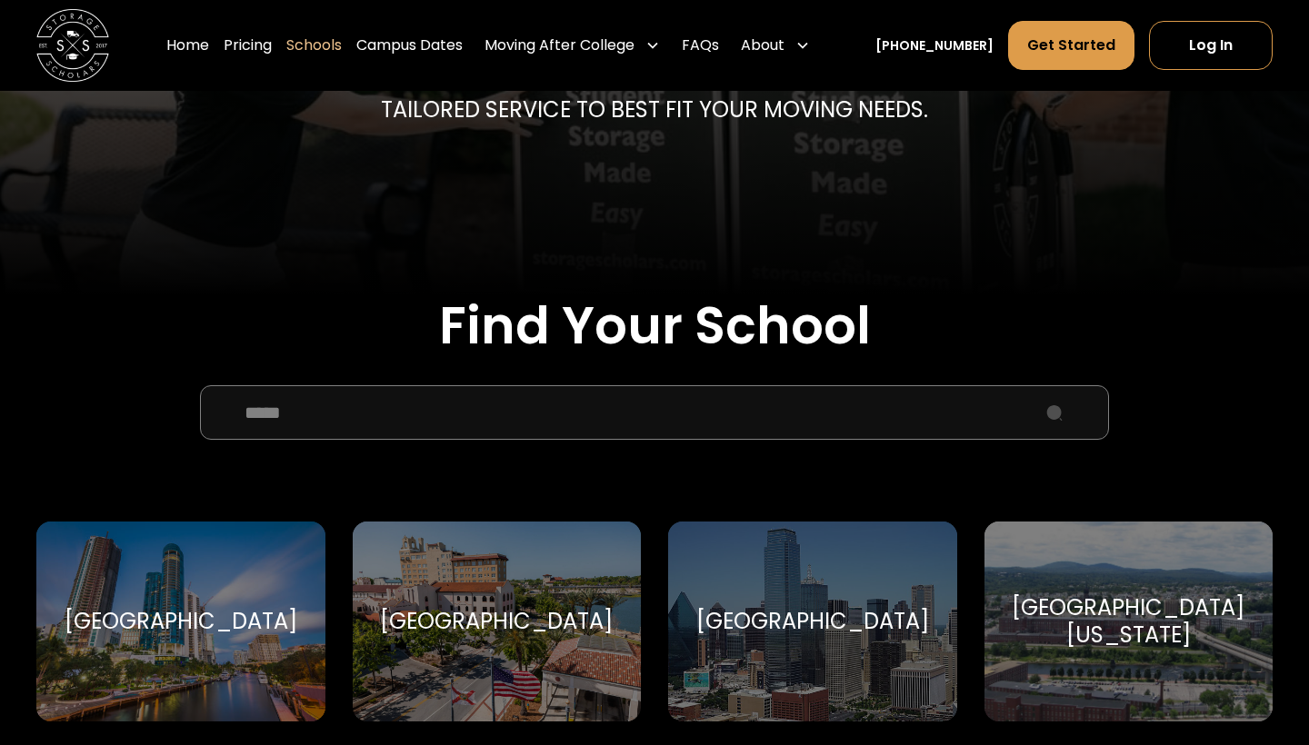
type input "*****"
drag, startPoint x: 629, startPoint y: 409, endPoint x: 525, endPoint y: 620, distance: 235.0
click at [525, 620] on div "Southeastern University" at bounding box center [496, 621] width 233 height 27
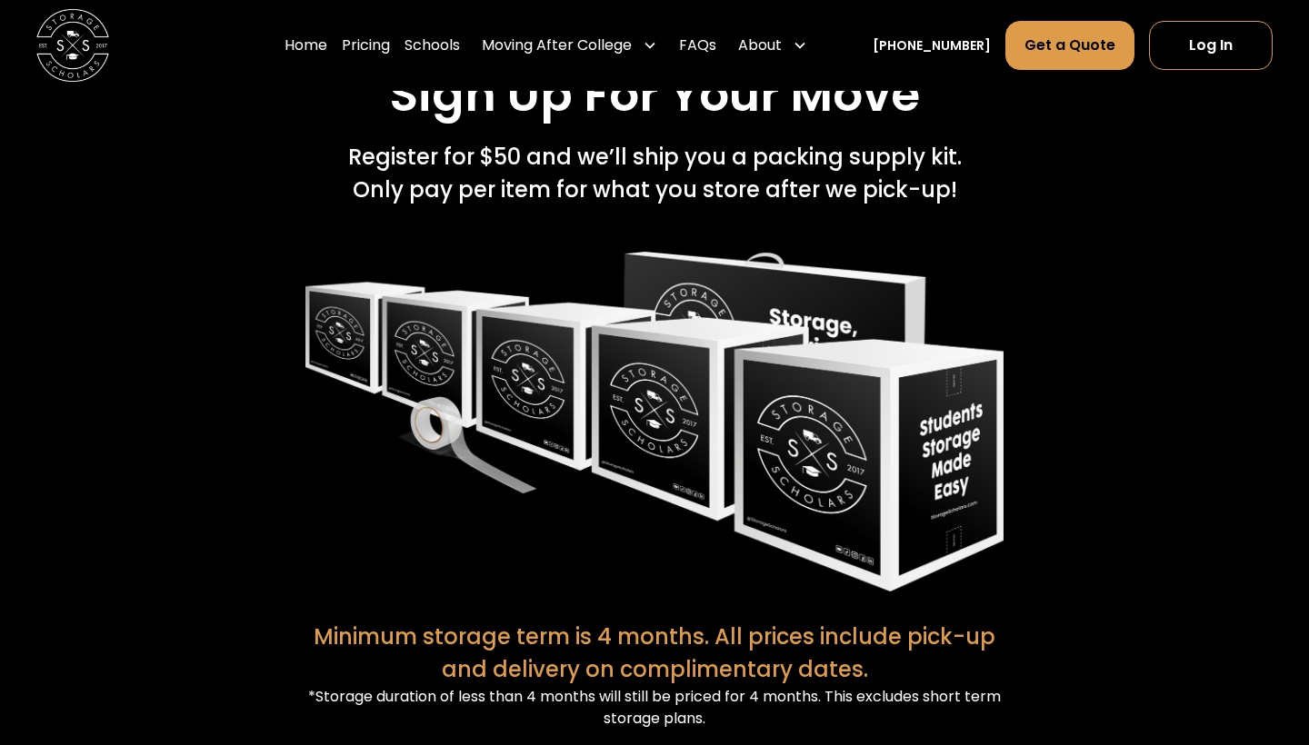
scroll to position [3689, 0]
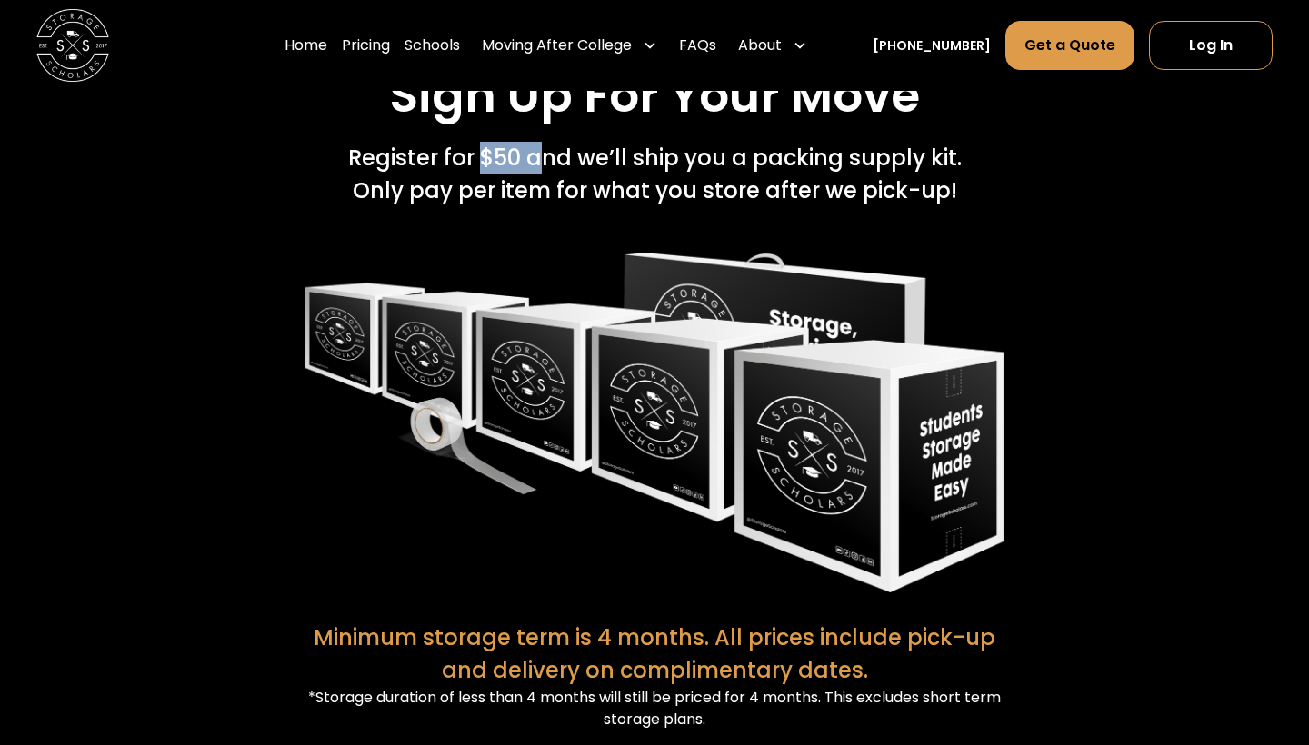
drag, startPoint x: 480, startPoint y: 216, endPoint x: 544, endPoint y: 215, distance: 64.6
click at [545, 207] on div "Register for $50 and we’ll ship you a packing supply kit.   Only pay per item f…" at bounding box center [655, 174] width 614 height 65
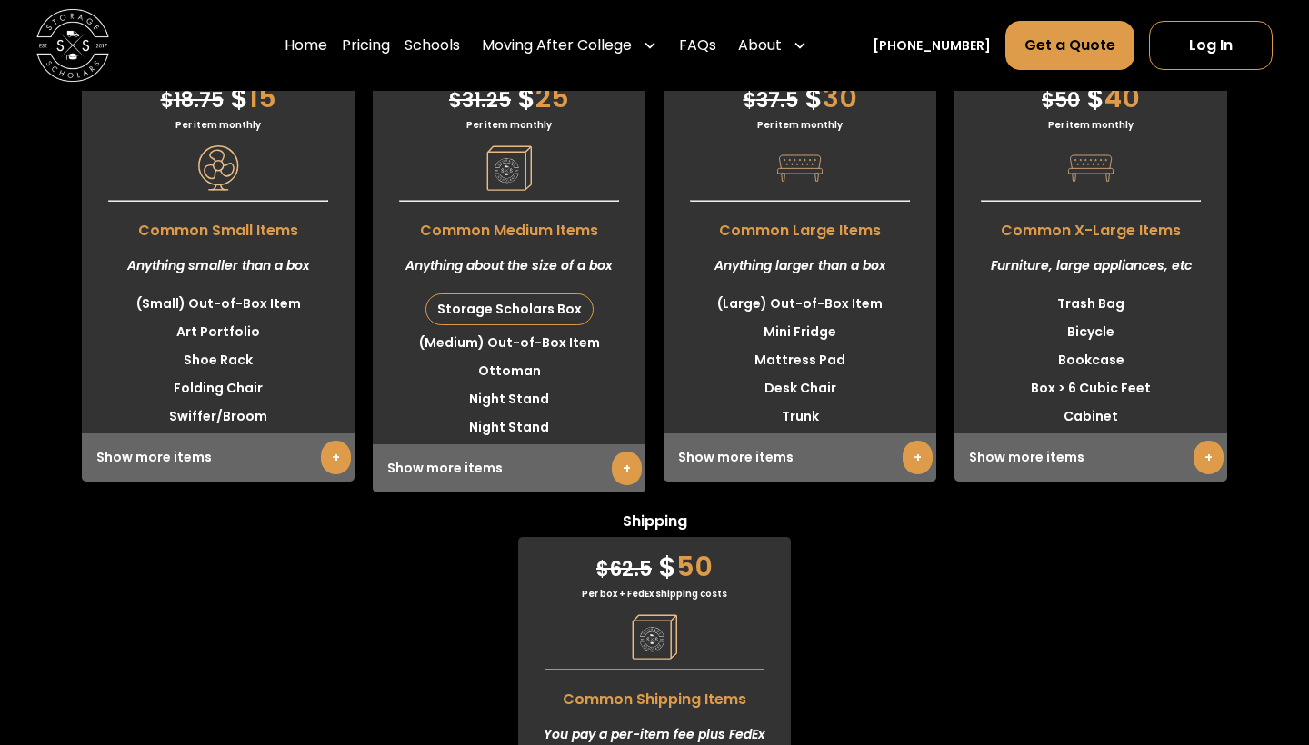
scroll to position [5686, 0]
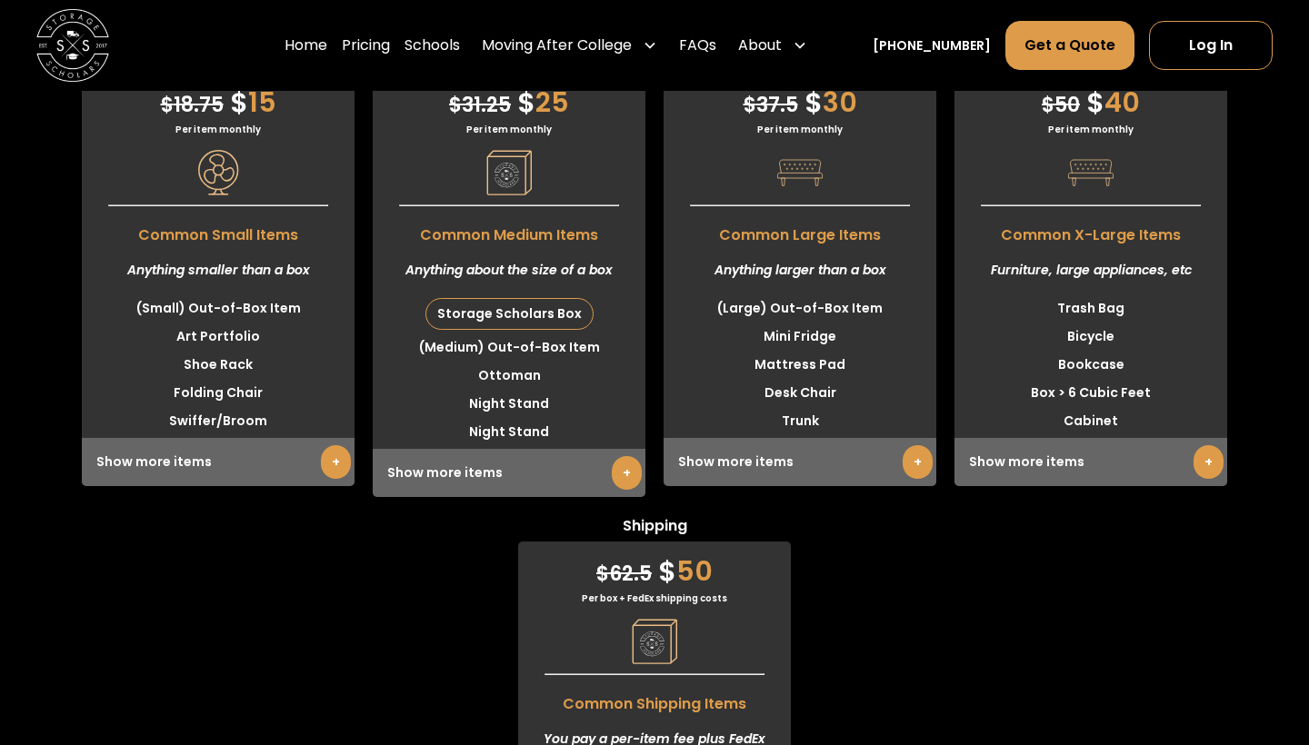
click at [920, 479] on link "+" at bounding box center [918, 462] width 30 height 34
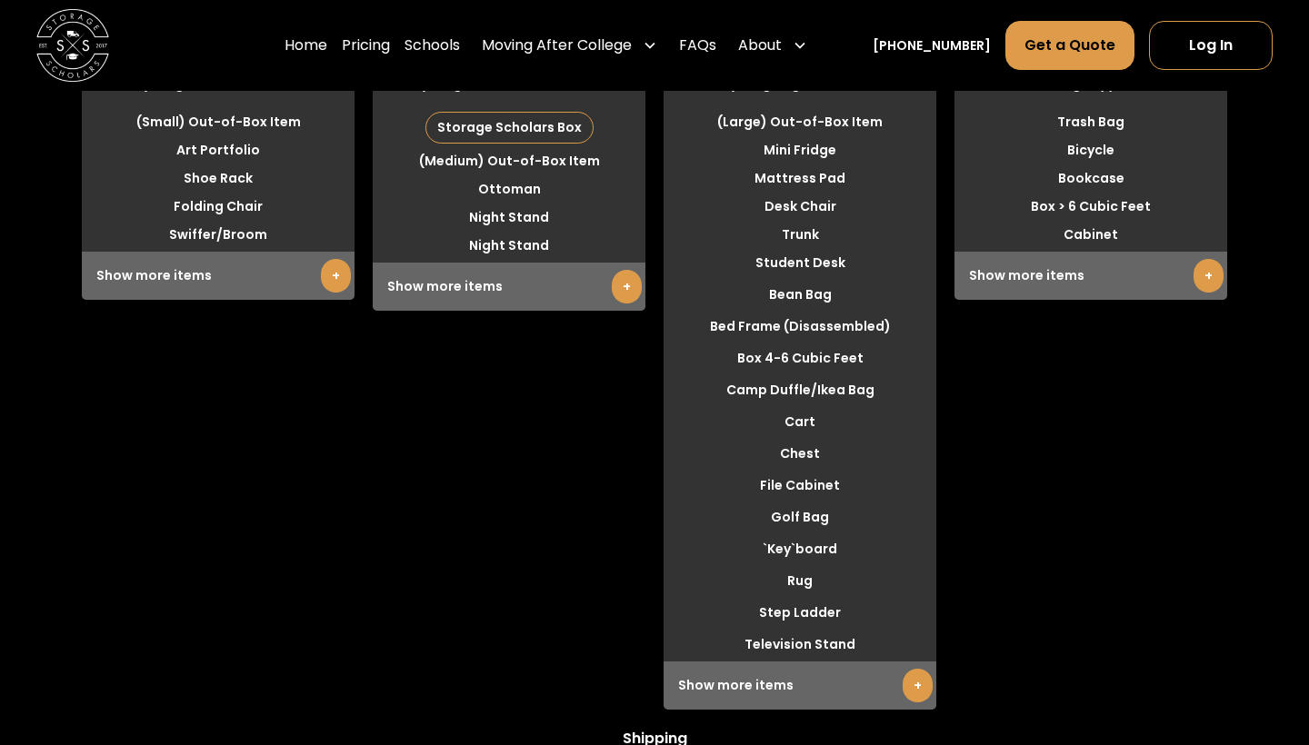
scroll to position [6086, 0]
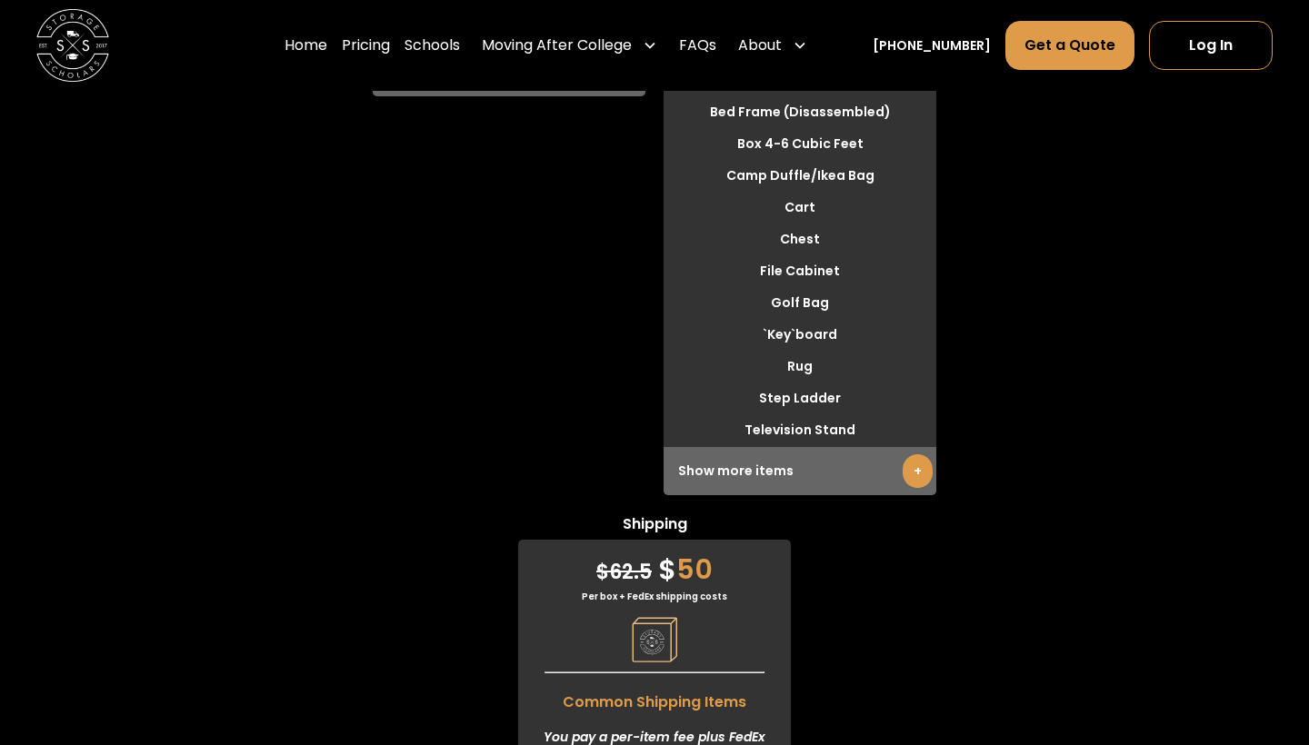
click at [918, 488] on link "+" at bounding box center [918, 471] width 30 height 34
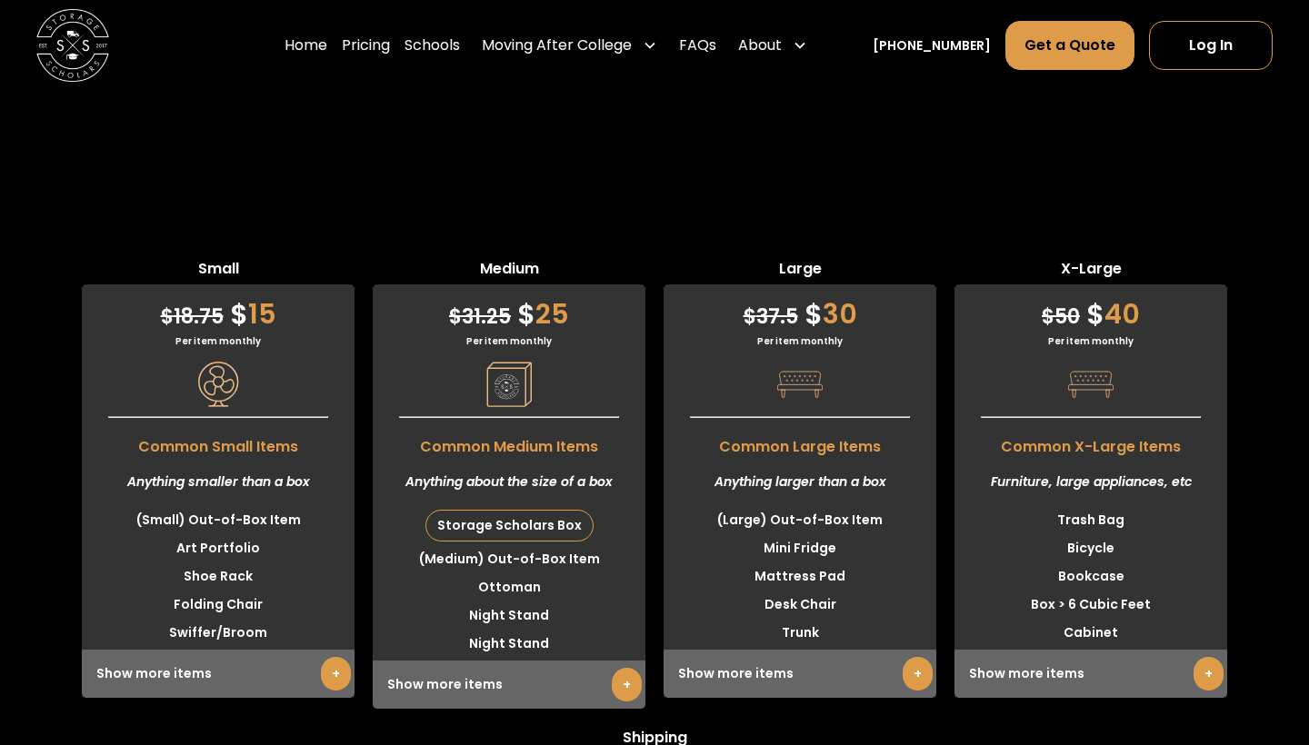
scroll to position [5458, 0]
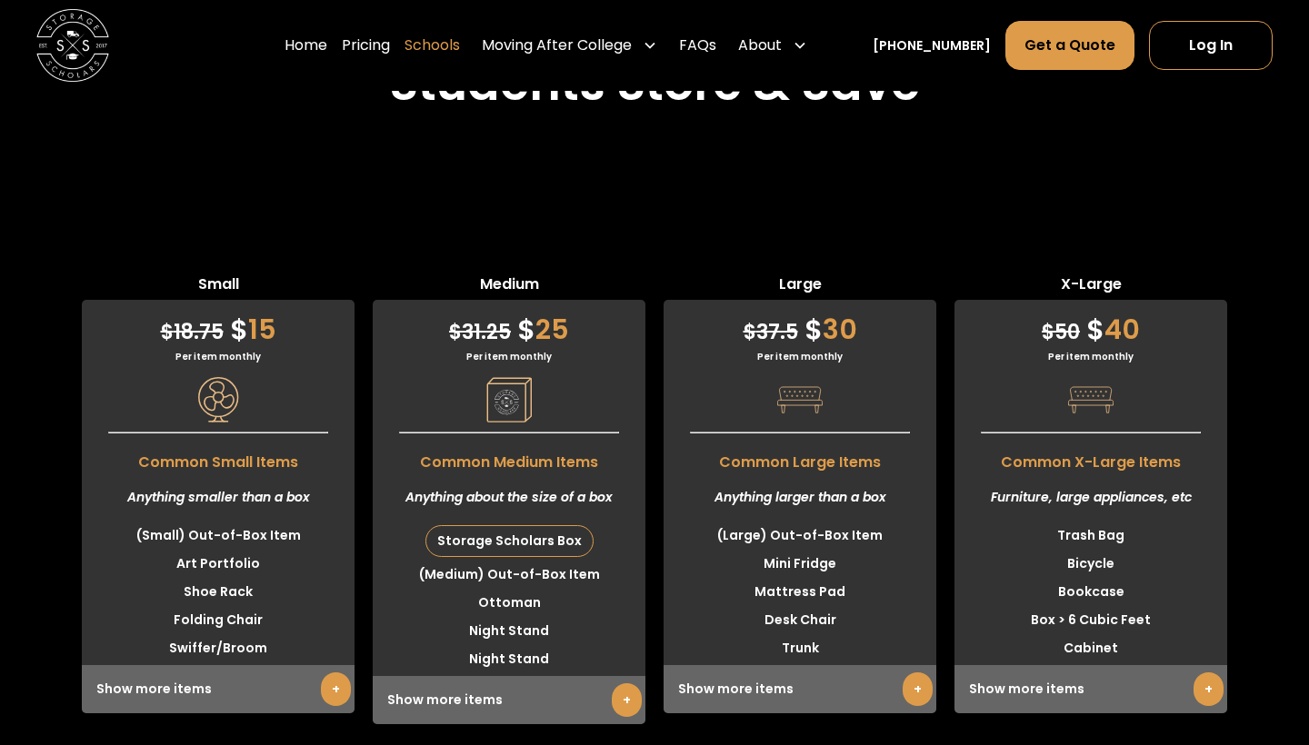
click at [451, 47] on link "Schools" at bounding box center [431, 45] width 55 height 51
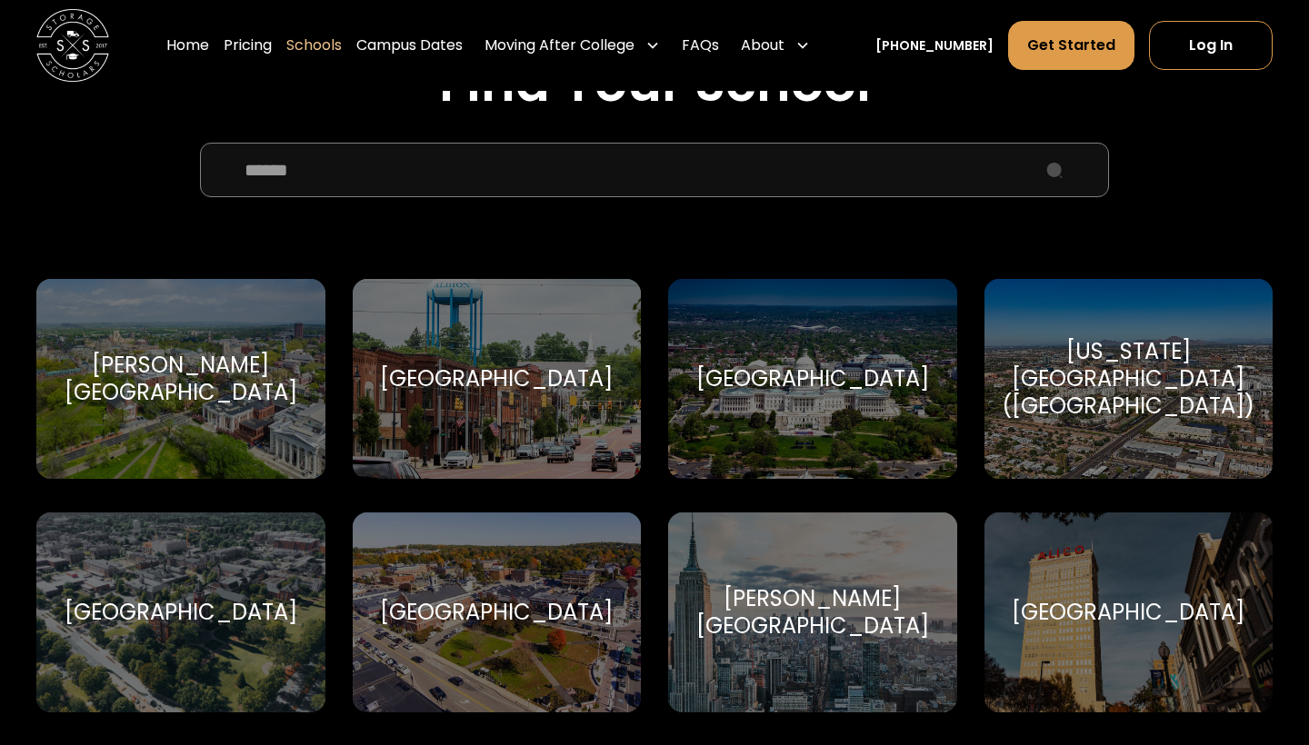
scroll to position [649, 0]
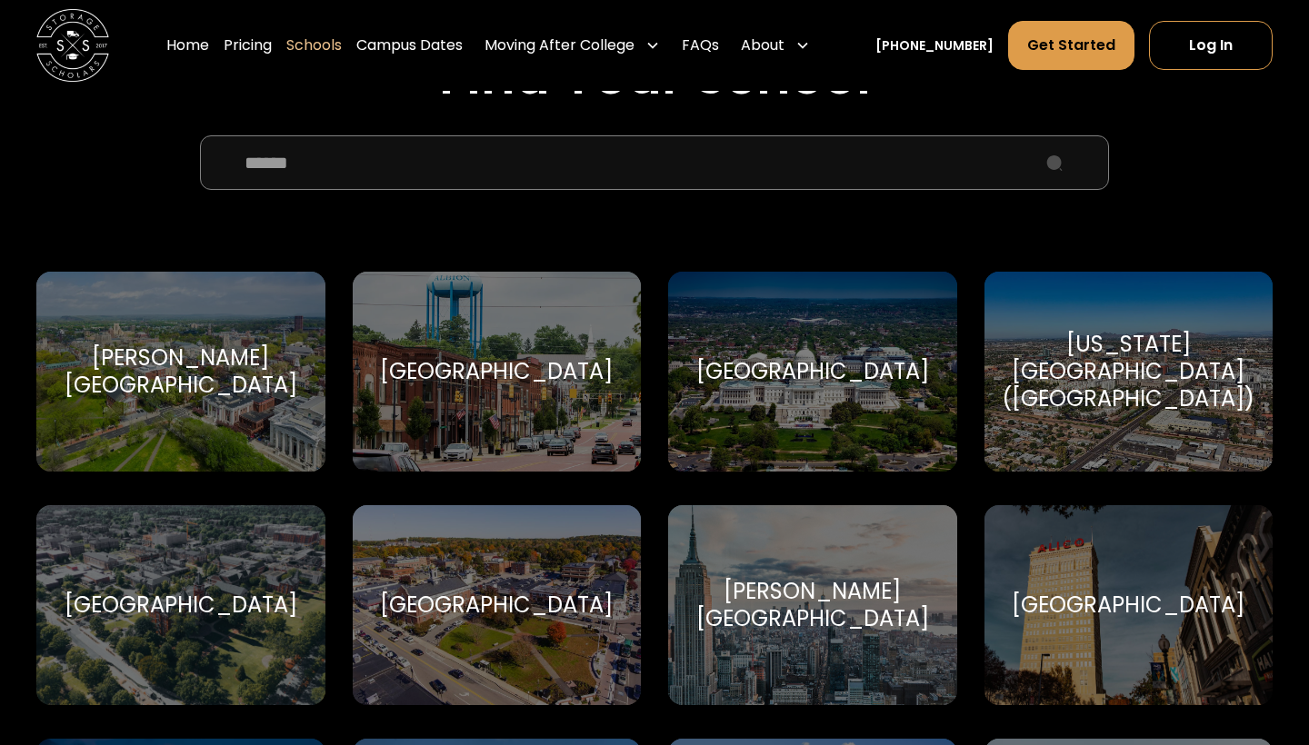
click at [521, 159] on input "School Select Form" at bounding box center [654, 162] width 909 height 55
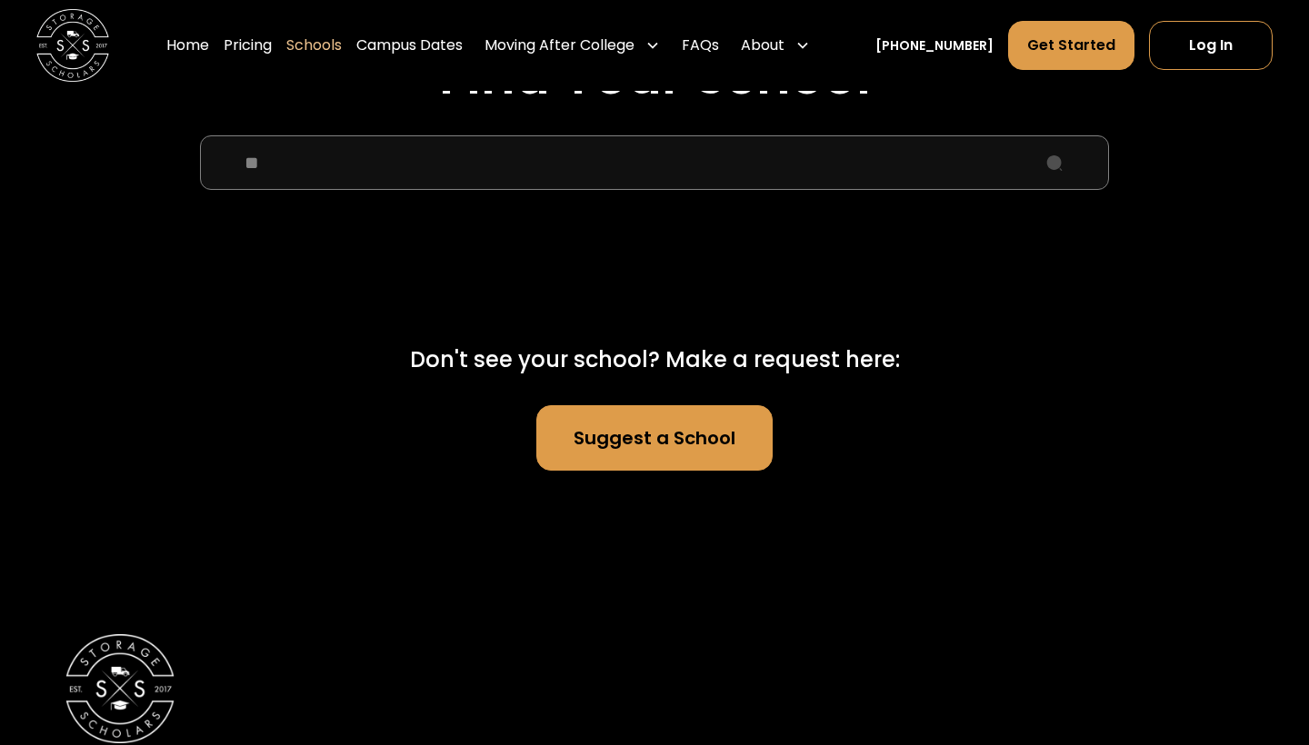
type input "*"
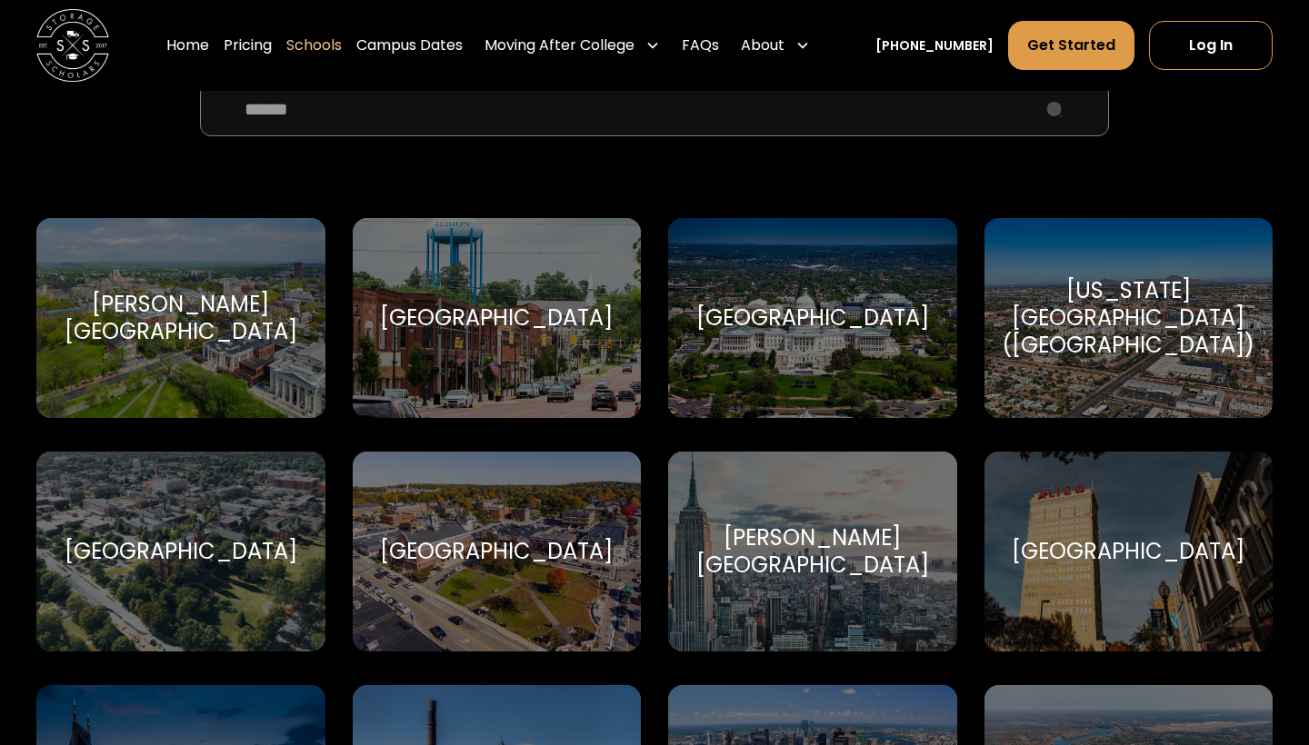
scroll to position [724, 0]
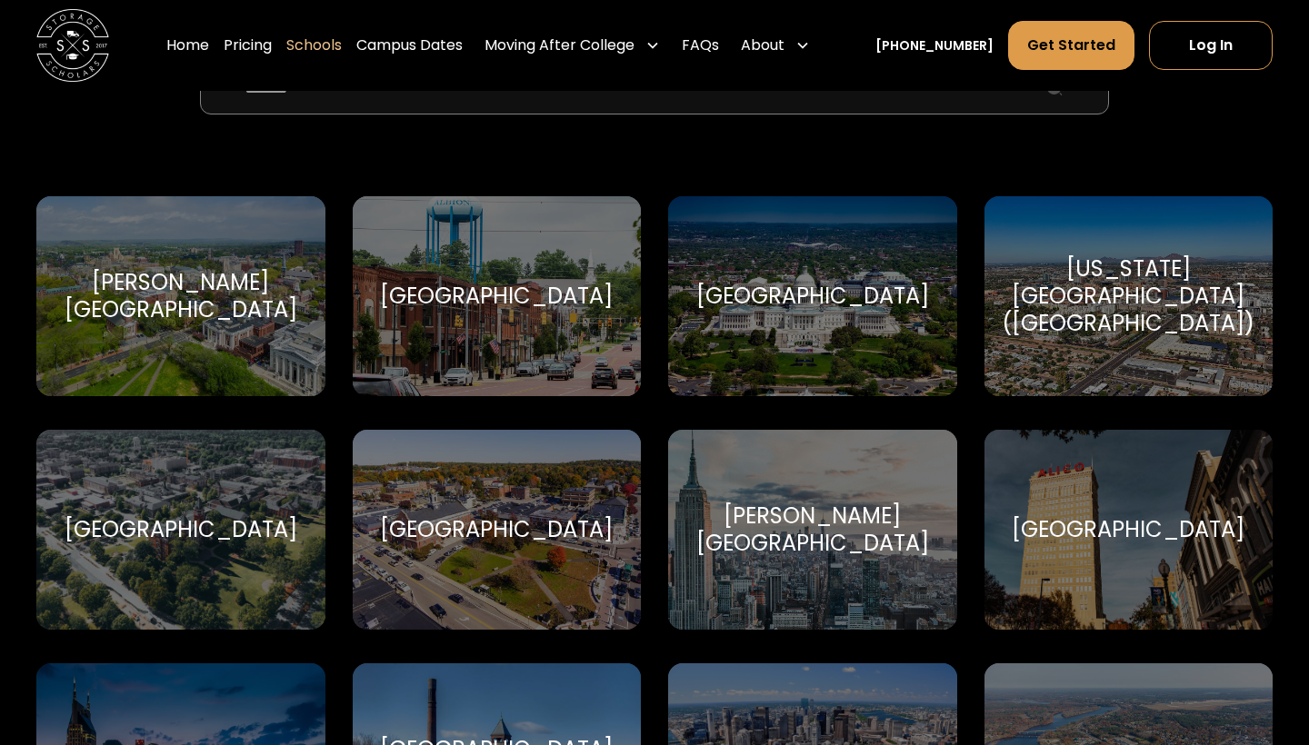
click at [819, 293] on div "[GEOGRAPHIC_DATA]" at bounding box center [812, 296] width 233 height 27
